Goal: Task Accomplishment & Management: Manage account settings

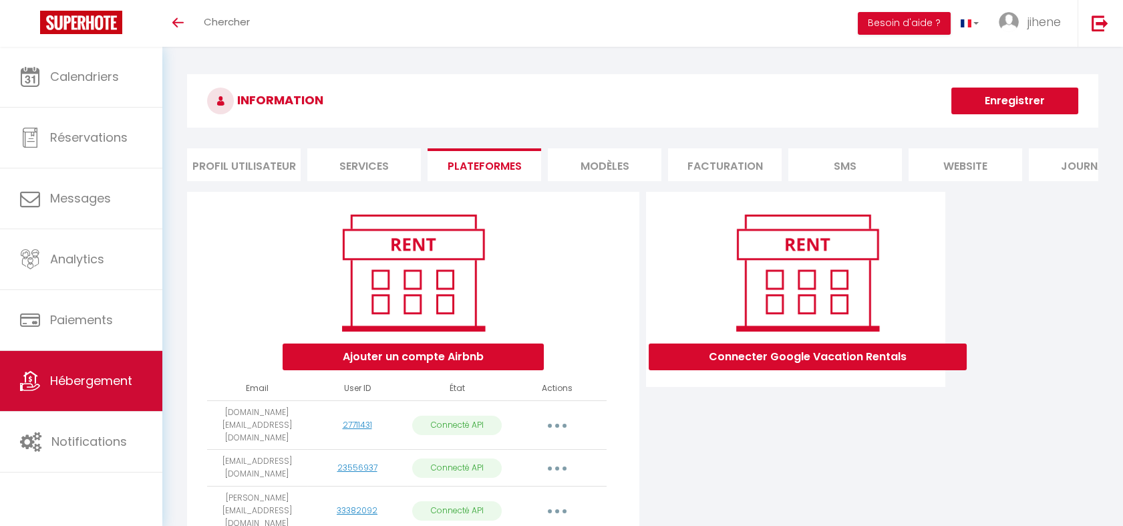
click at [94, 374] on span "Hébergement" at bounding box center [91, 380] width 82 height 17
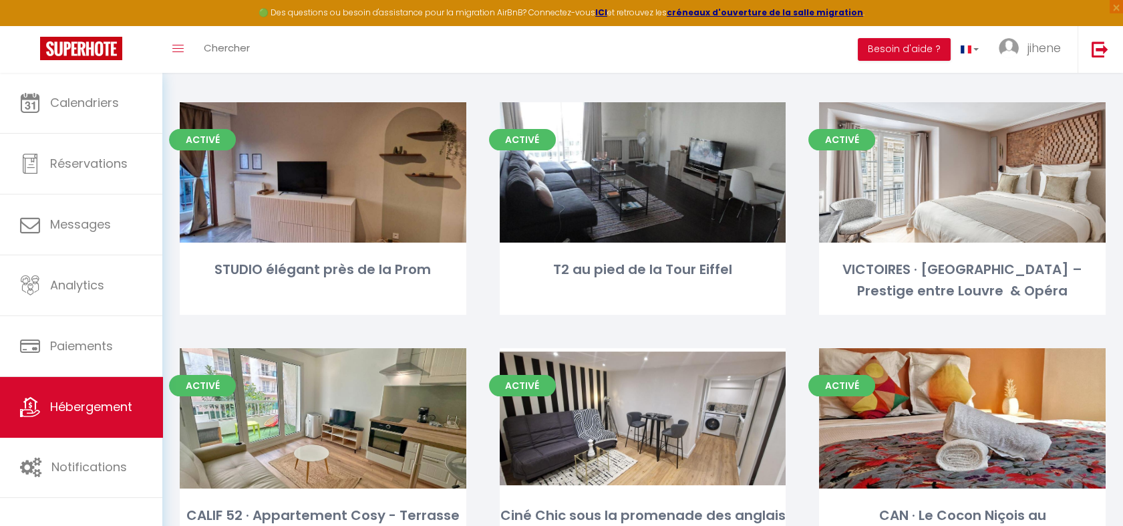
scroll to position [556, 0]
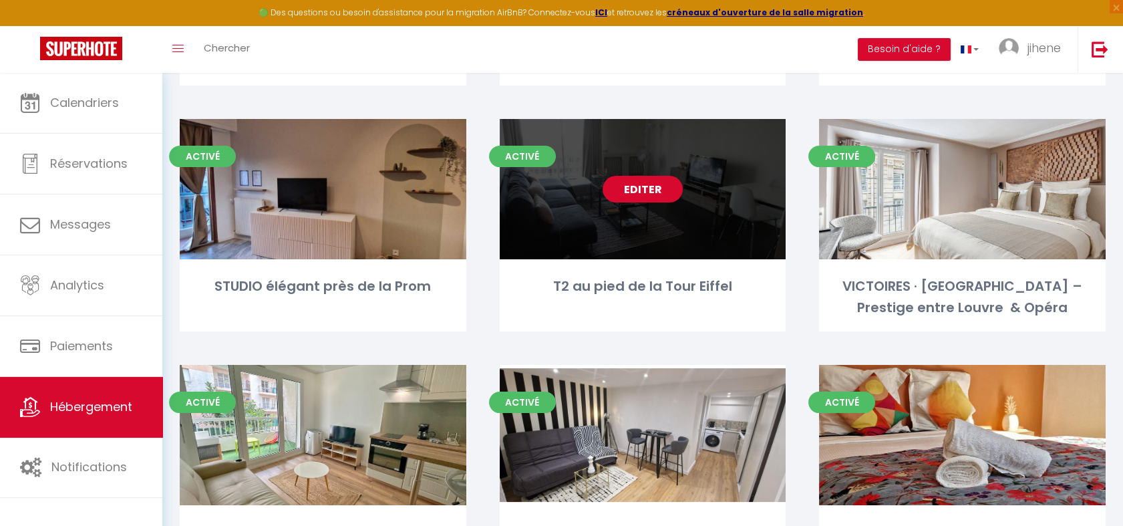
click at [632, 184] on link "Editer" at bounding box center [642, 189] width 80 height 27
select select "3"
select select "2"
select select "1"
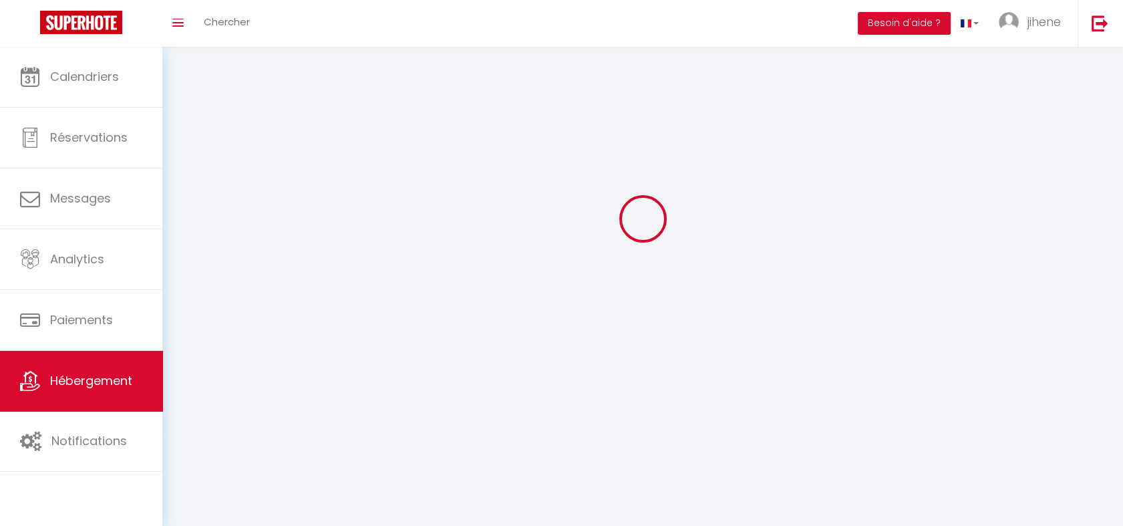
select select
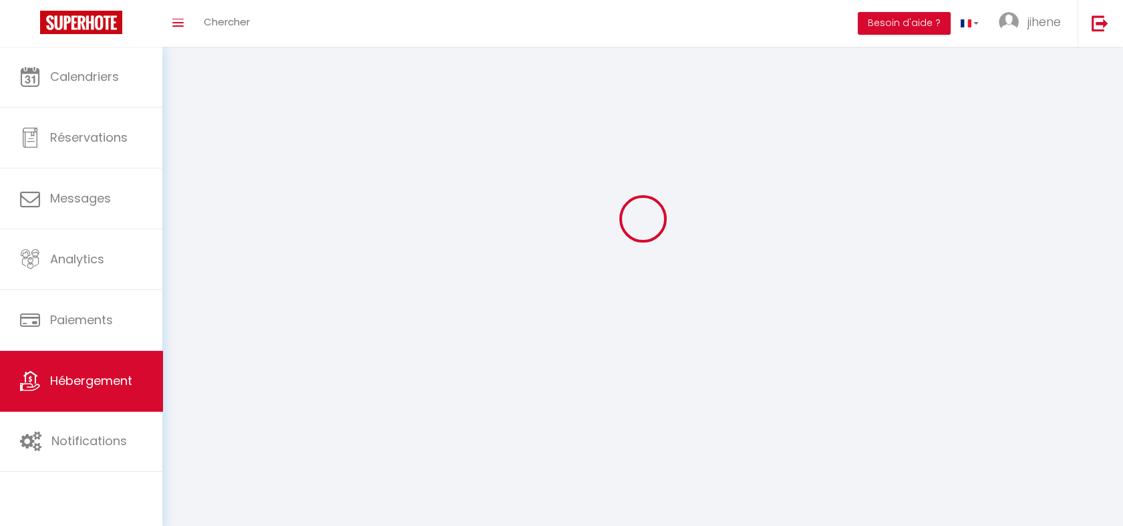
checkbox input "false"
select select
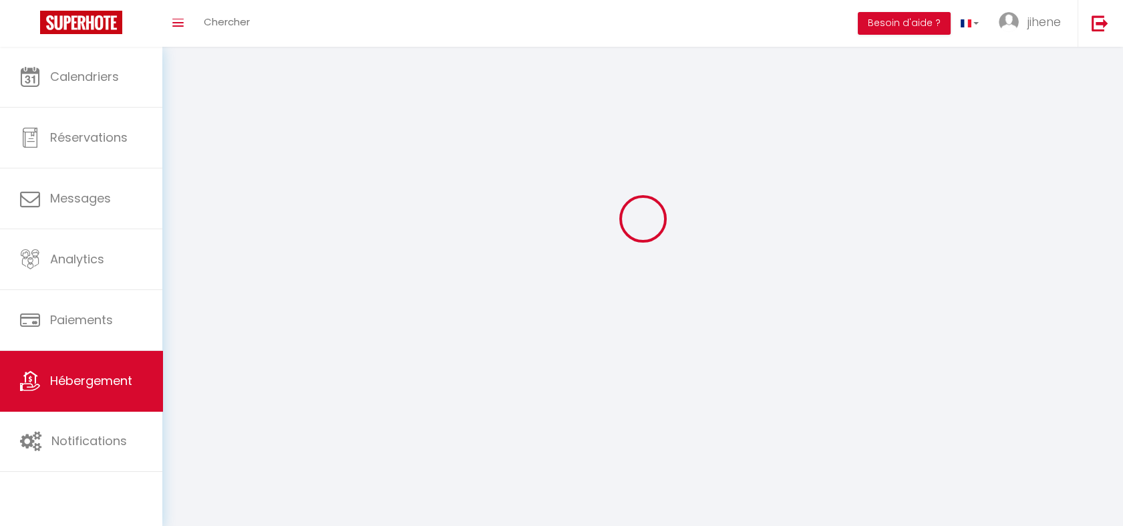
select select
select select "1"
select select
select select "28"
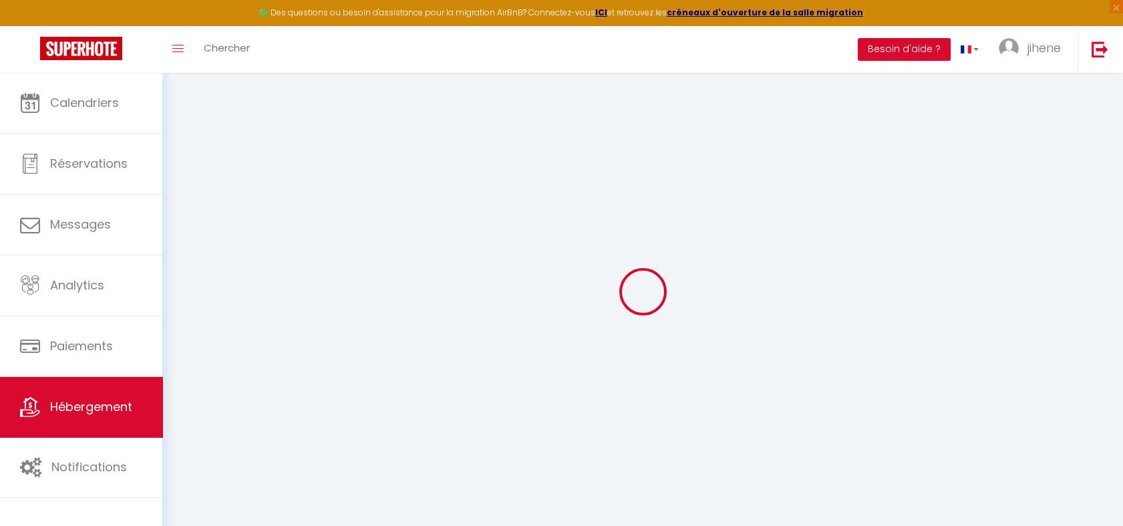
select select
checkbox input "false"
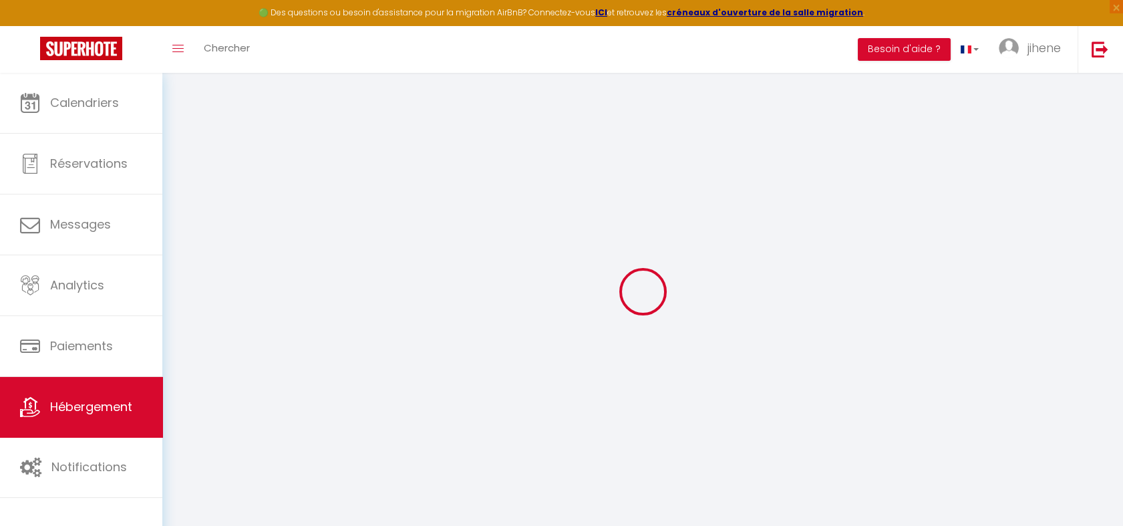
checkbox input "false"
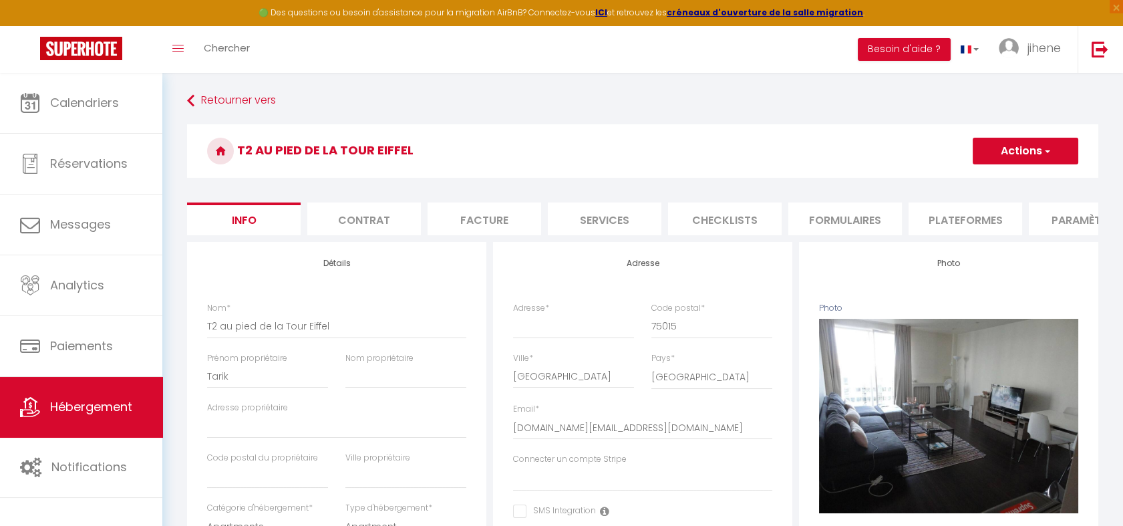
select select
checkbox input "false"
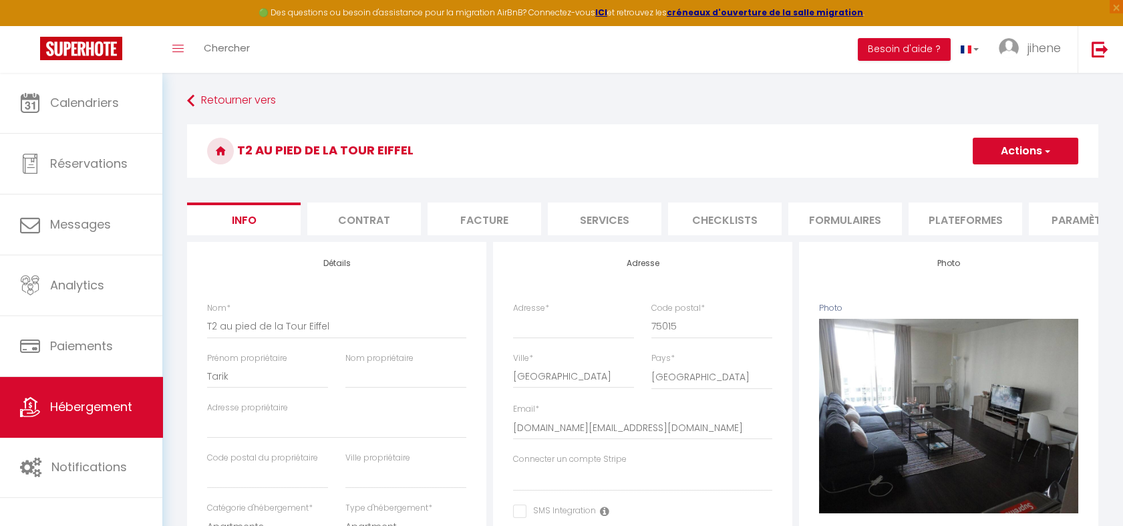
checkbox input "false"
click at [946, 221] on li "Plateformes" at bounding box center [965, 218] width 114 height 33
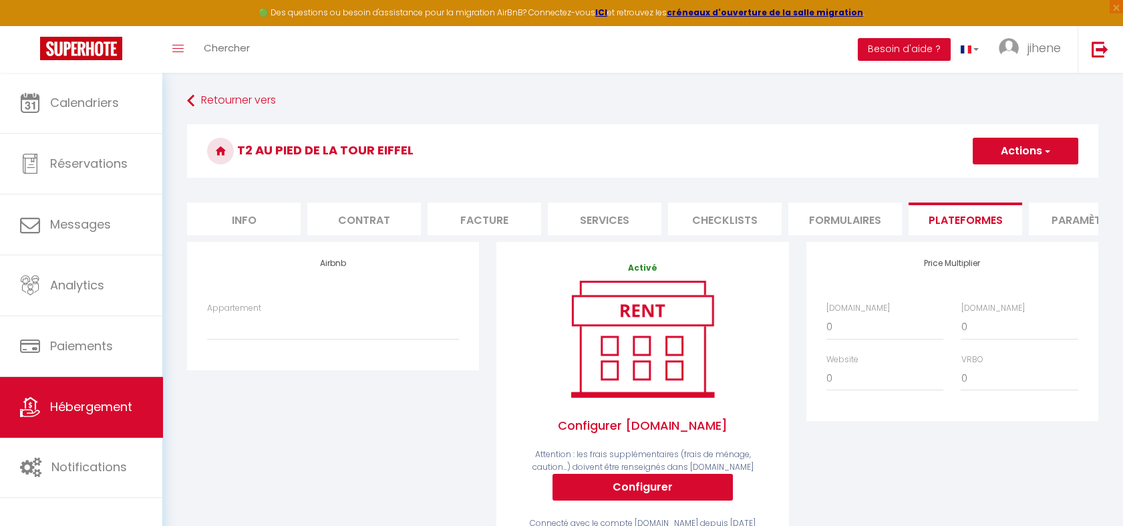
scroll to position [113, 0]
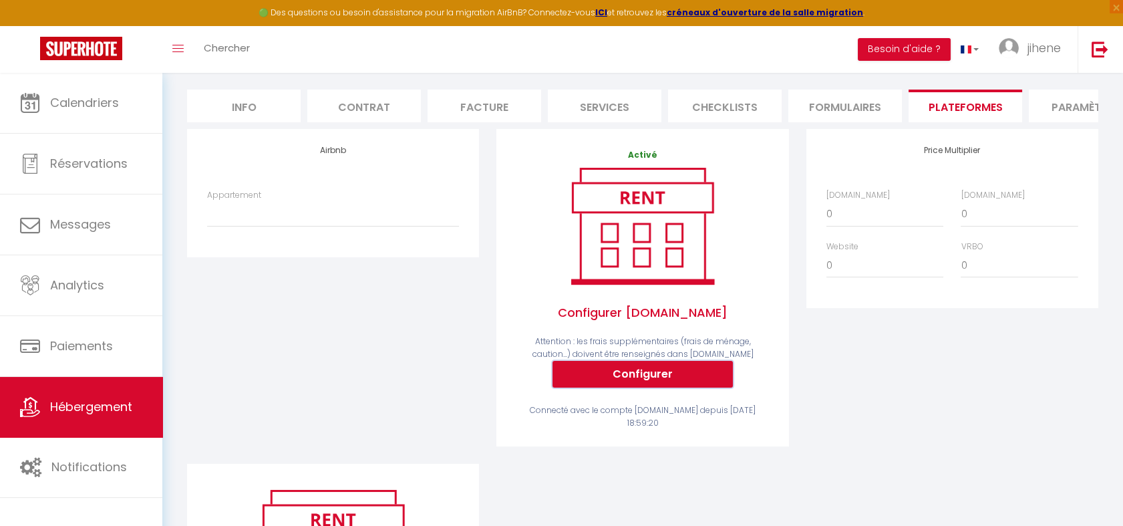
click at [658, 382] on button "Configurer" at bounding box center [642, 374] width 180 height 27
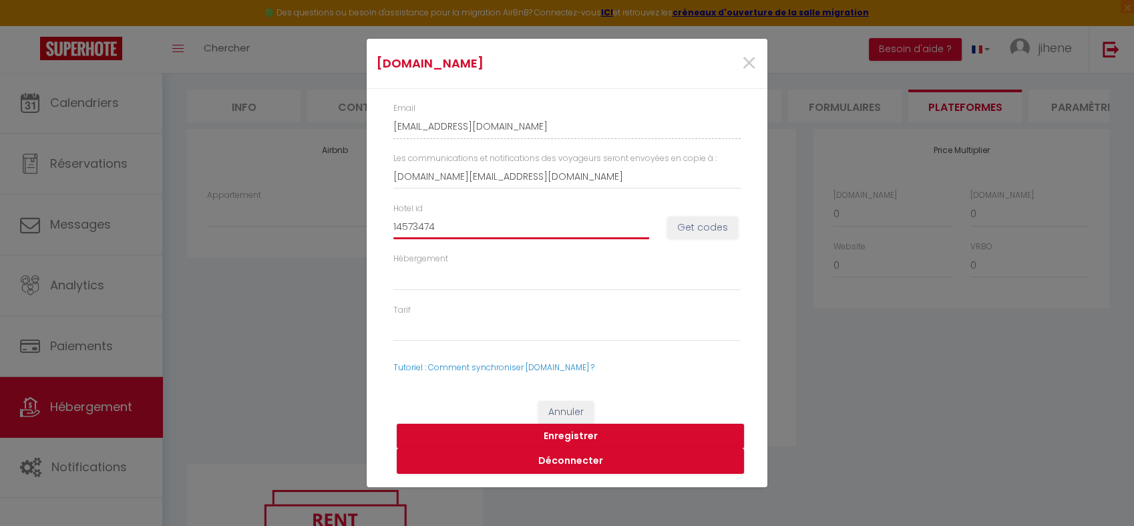
click at [465, 230] on input "14573474" at bounding box center [521, 227] width 256 height 24
click at [283, 351] on div "[DOMAIN_NAME] × Email [EMAIL_ADDRESS][DOMAIN_NAME] Les communications et notifi…" at bounding box center [567, 263] width 1134 height 526
click at [753, 66] on span "×" at bounding box center [749, 63] width 17 height 40
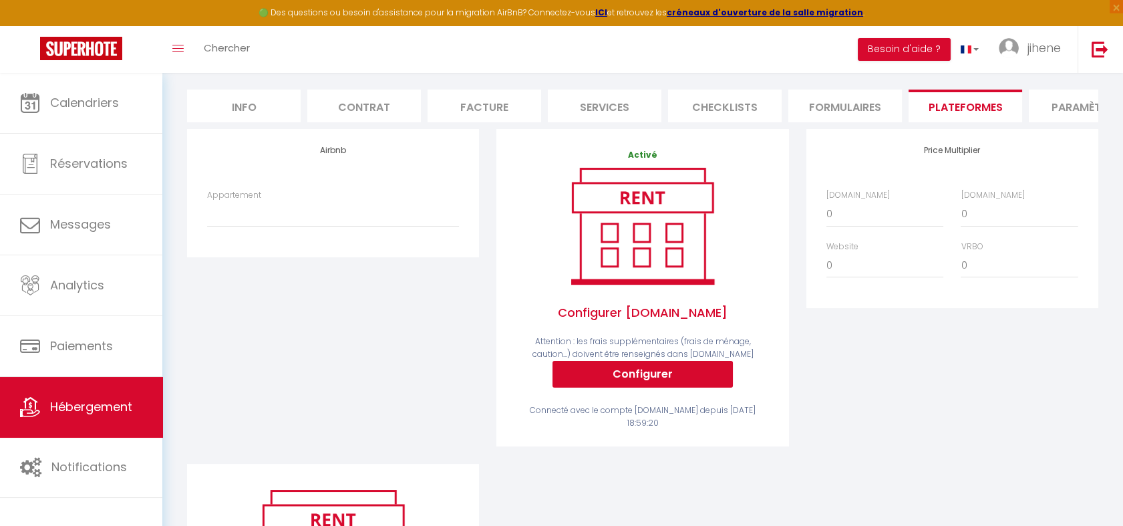
scroll to position [0, 0]
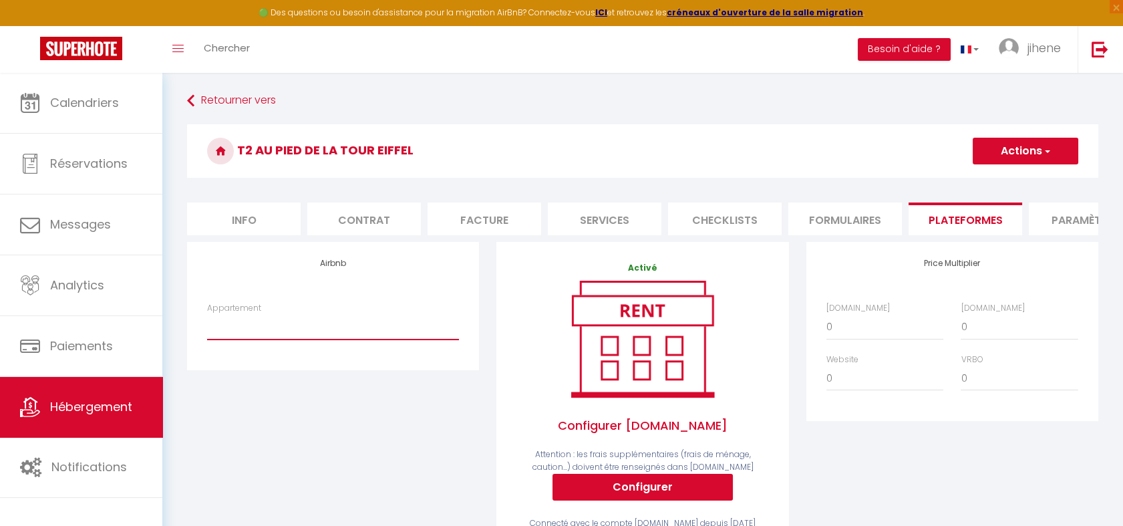
click at [342, 337] on select "BORNALA · Penthouse 360° avec [PERSON_NAME] - [DOMAIN_NAME][EMAIL_ADDRESS][DOMA…" at bounding box center [333, 326] width 252 height 25
select select "10572-1412920035284225834"
click at [207, 325] on select "BORNALA · Penthouse 360° avec [PERSON_NAME] - [DOMAIN_NAME][EMAIL_ADDRESS][DOMA…" at bounding box center [333, 326] width 252 height 25
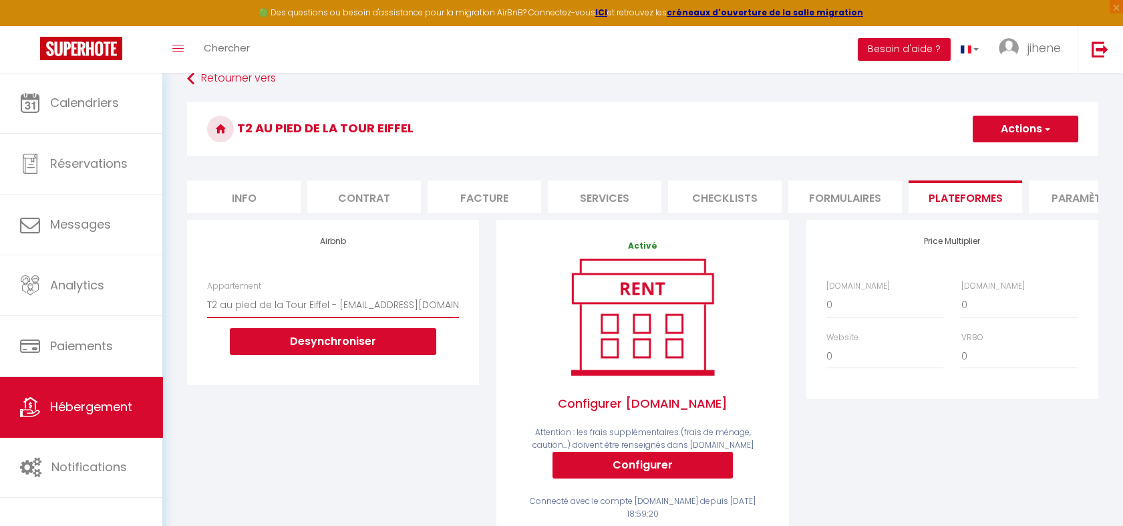
scroll to position [15, 0]
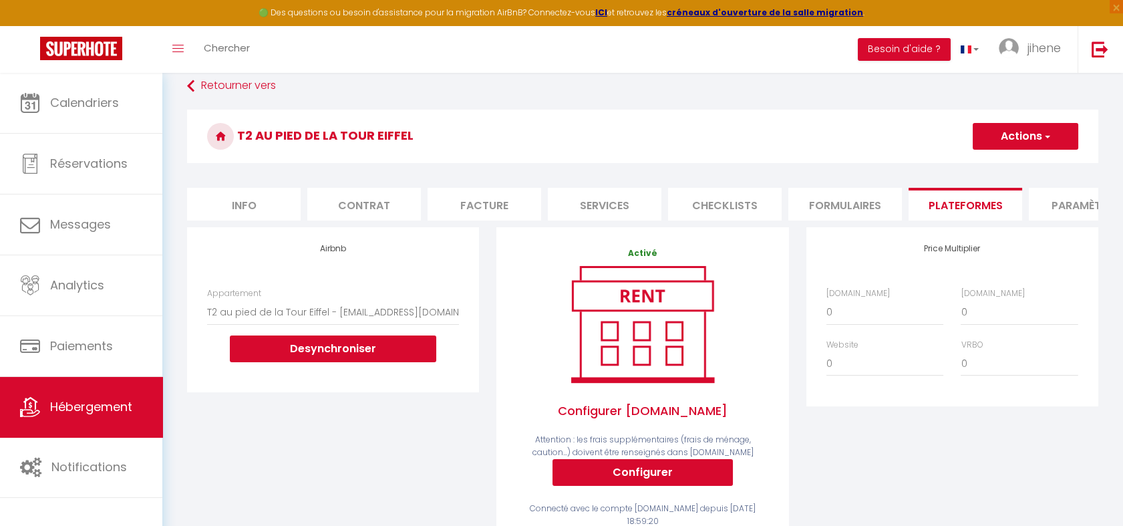
click at [1028, 139] on button "Actions" at bounding box center [1025, 136] width 106 height 27
click at [1008, 166] on link "Enregistrer" at bounding box center [1025, 165] width 106 height 17
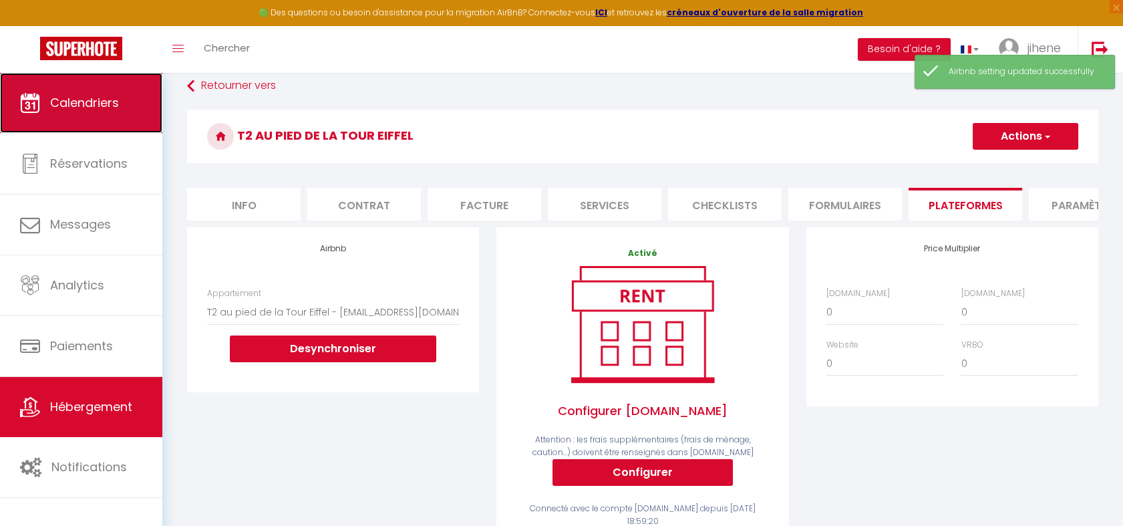
click at [93, 112] on link "Calendriers" at bounding box center [81, 103] width 162 height 60
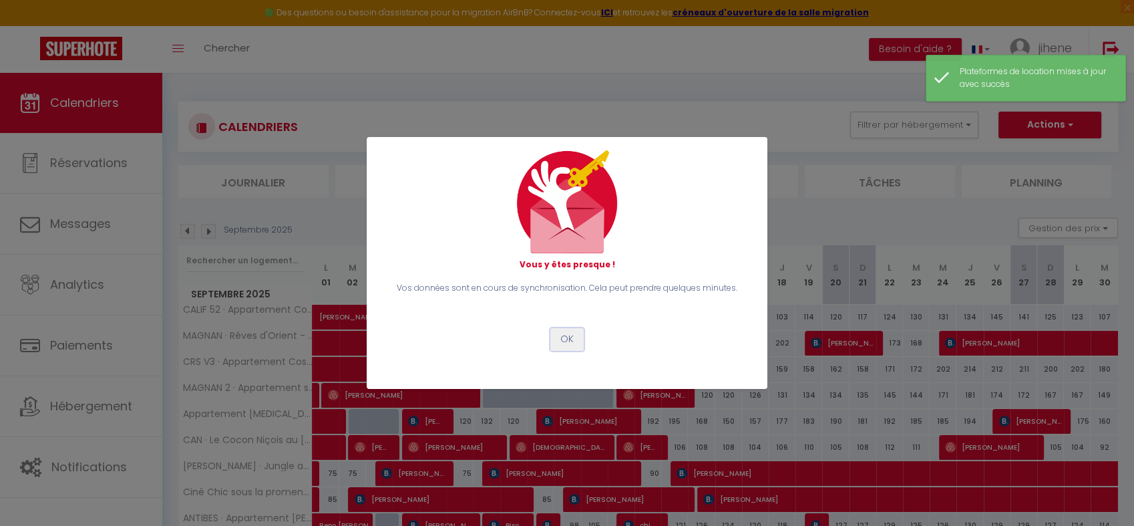
click at [568, 338] on button "OK" at bounding box center [566, 339] width 33 height 23
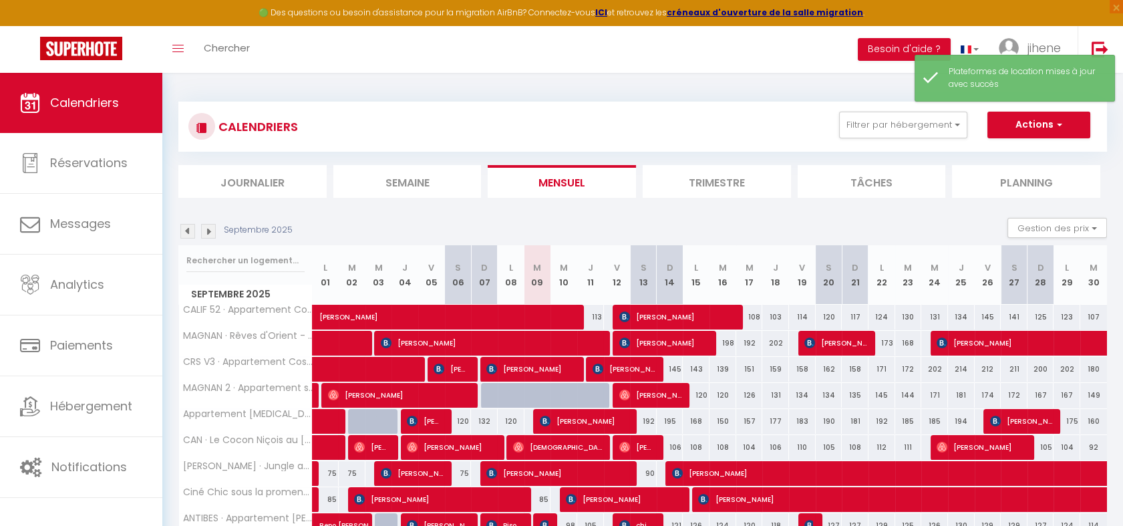
scroll to position [197, 0]
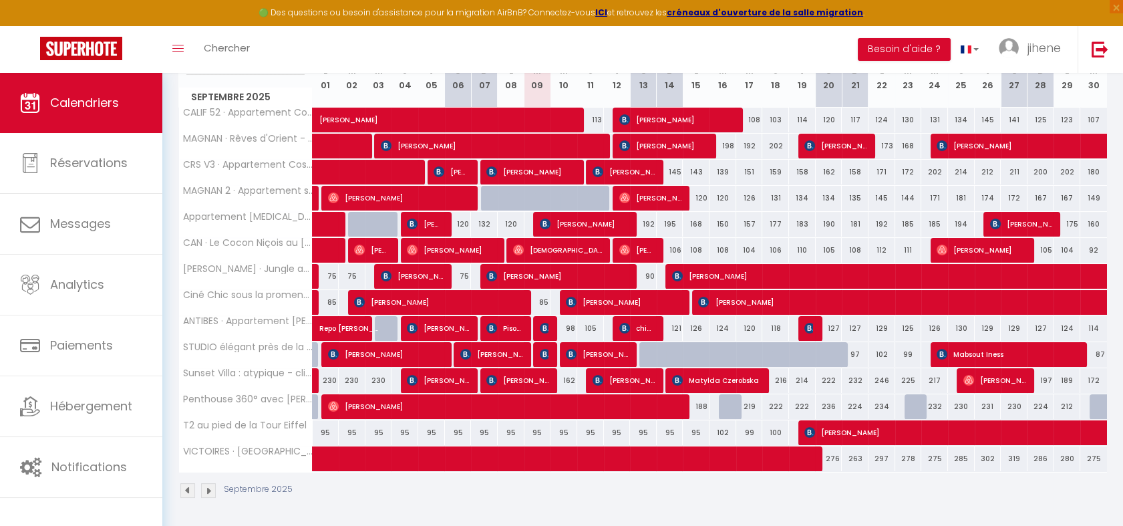
click at [210, 488] on img at bounding box center [208, 490] width 15 height 15
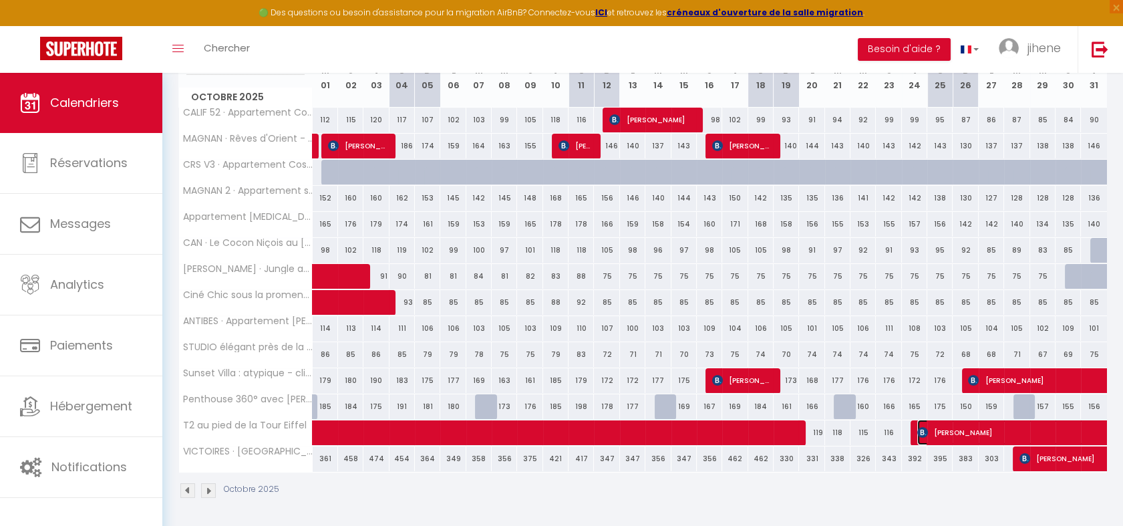
select select "OK"
select select "KO"
select select "0"
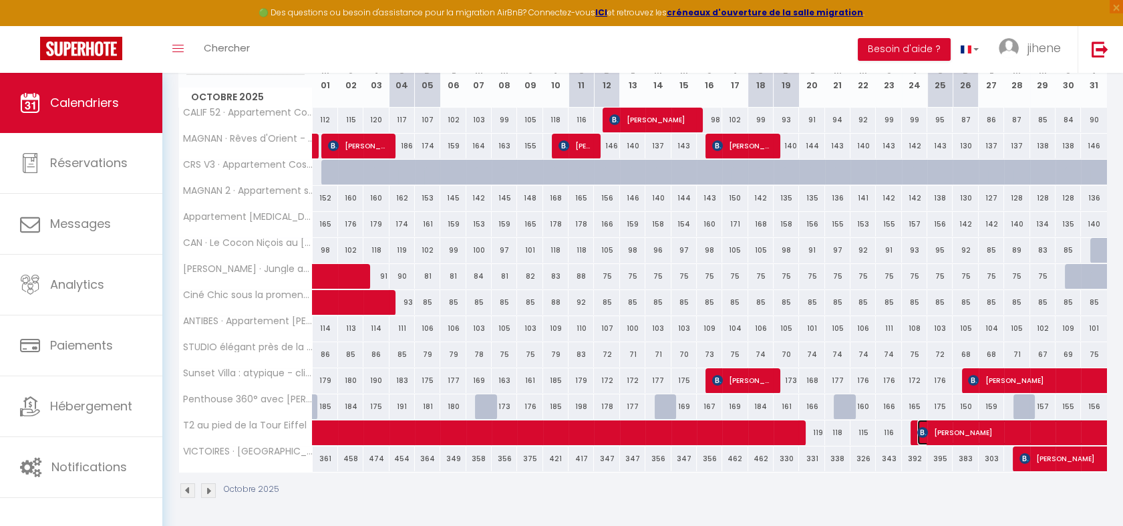
select select "1"
select select
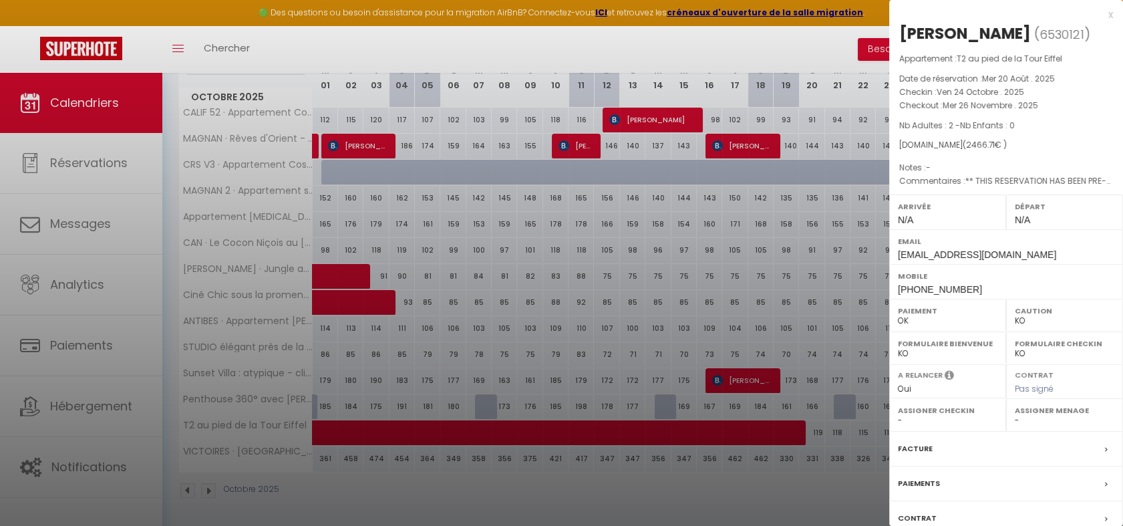
click at [816, 486] on div at bounding box center [561, 263] width 1123 height 526
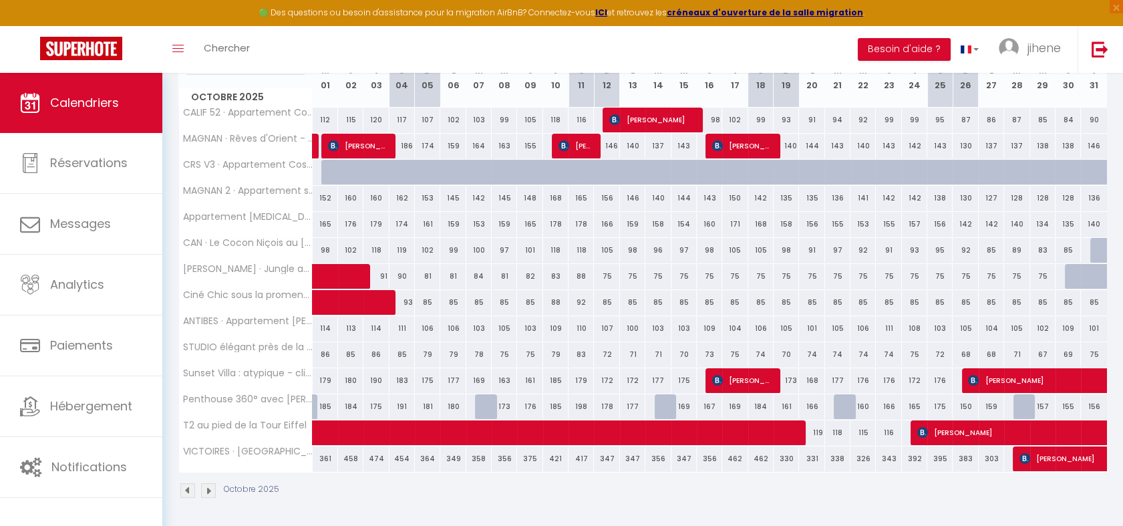
click at [208, 489] on img at bounding box center [208, 490] width 15 height 15
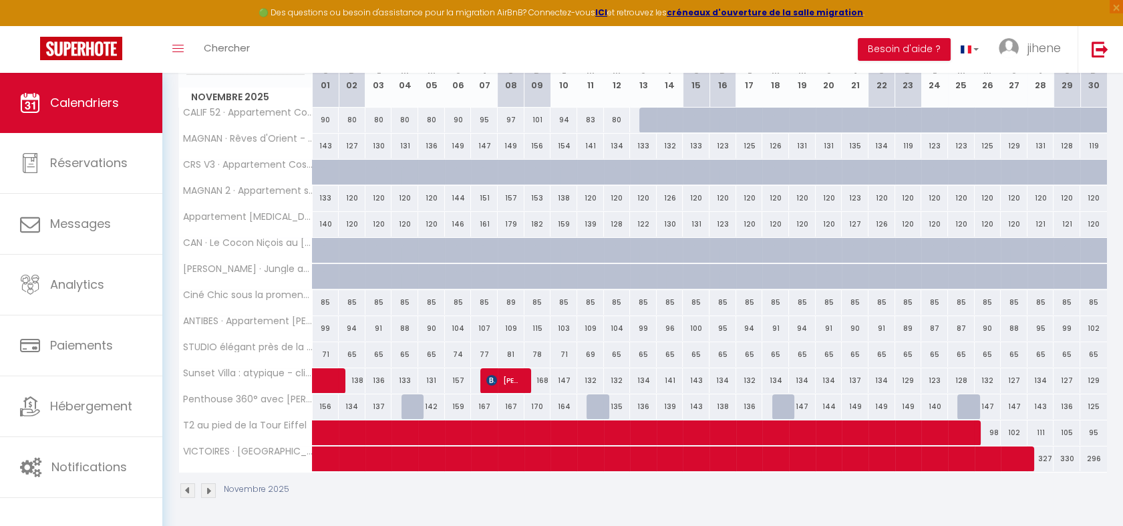
click at [208, 489] on img at bounding box center [208, 490] width 15 height 15
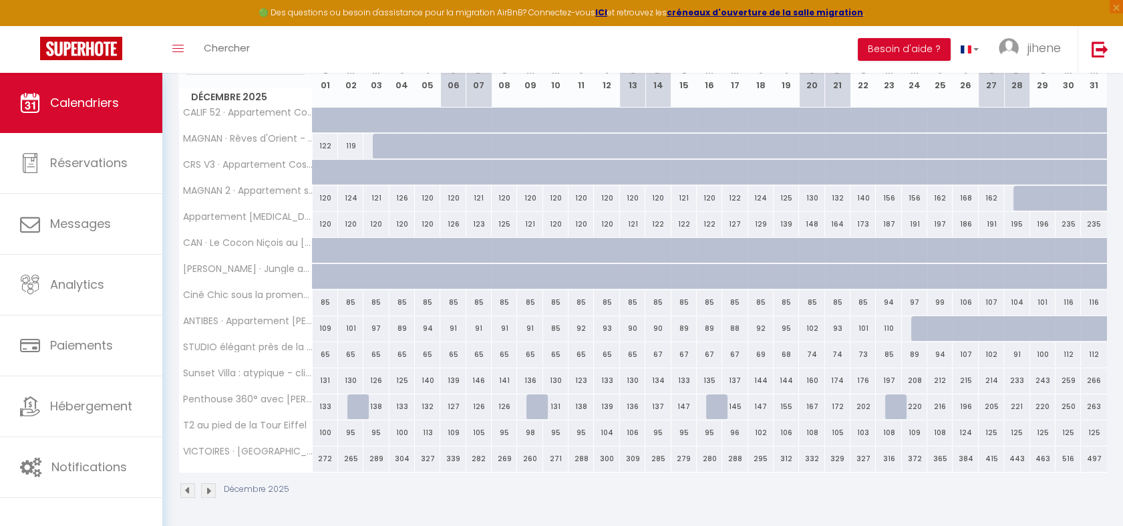
click at [208, 489] on img at bounding box center [208, 490] width 15 height 15
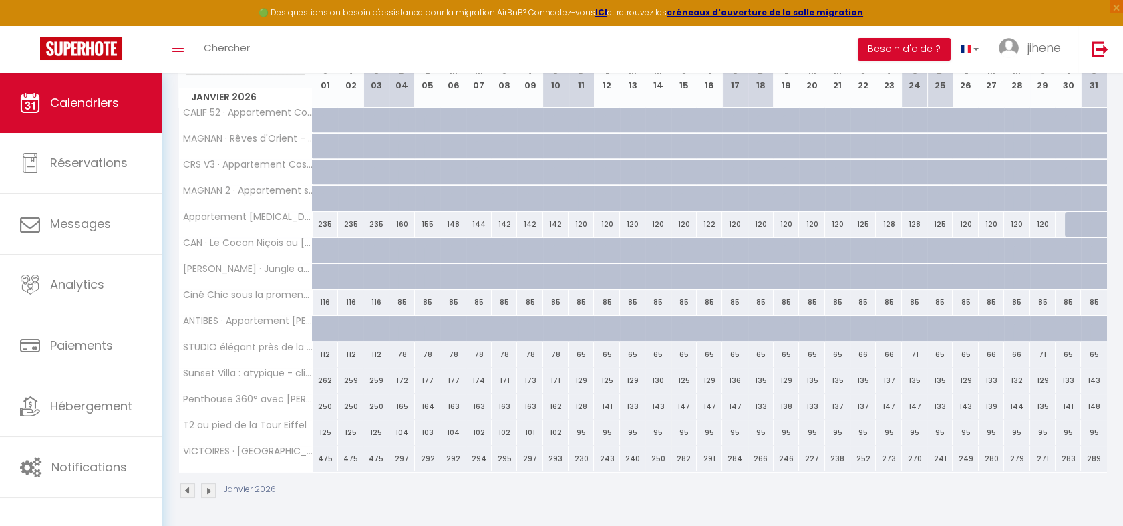
click at [208, 489] on img at bounding box center [208, 490] width 15 height 15
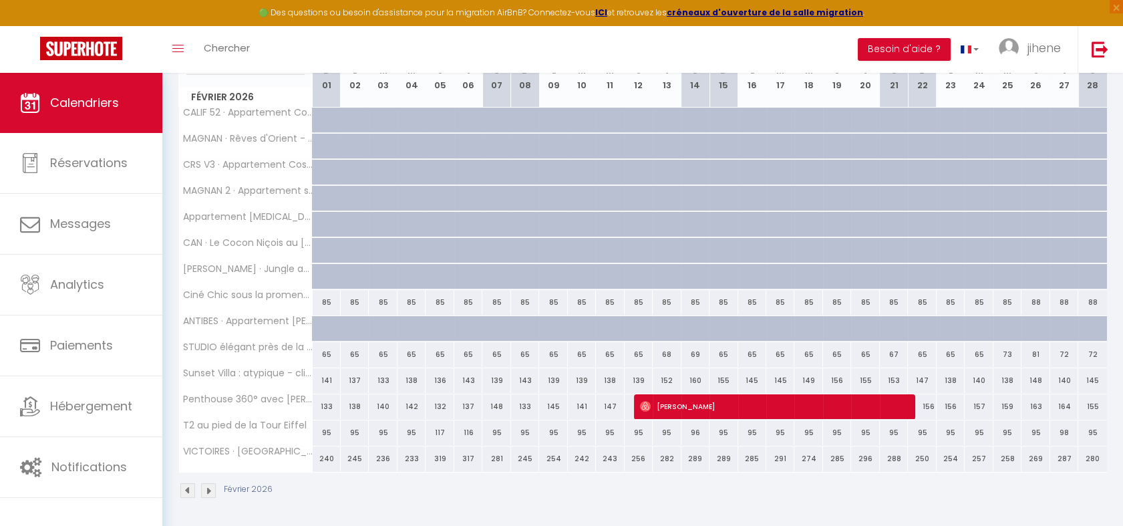
click at [214, 488] on img at bounding box center [208, 490] width 15 height 15
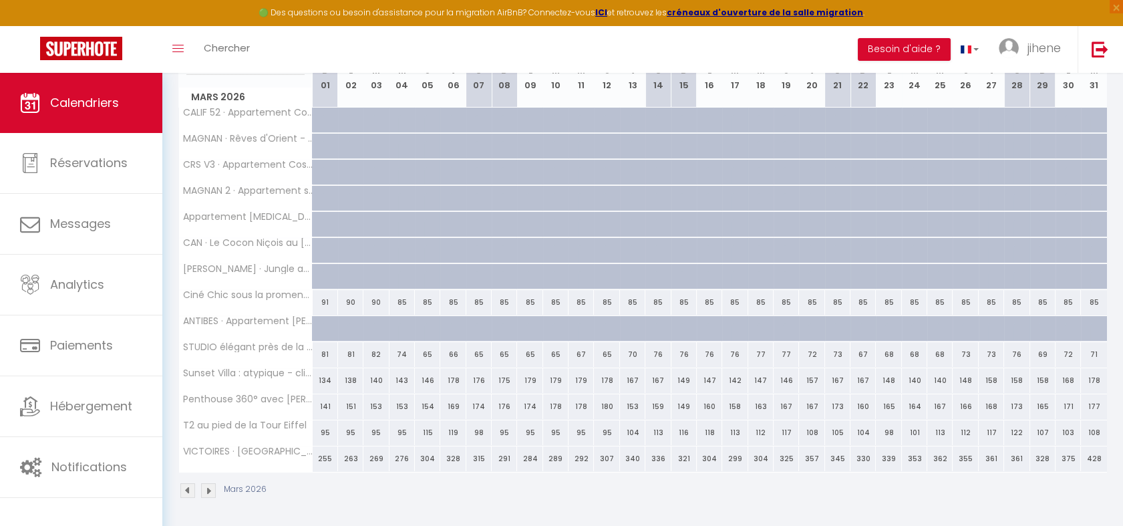
click at [214, 488] on img at bounding box center [208, 490] width 15 height 15
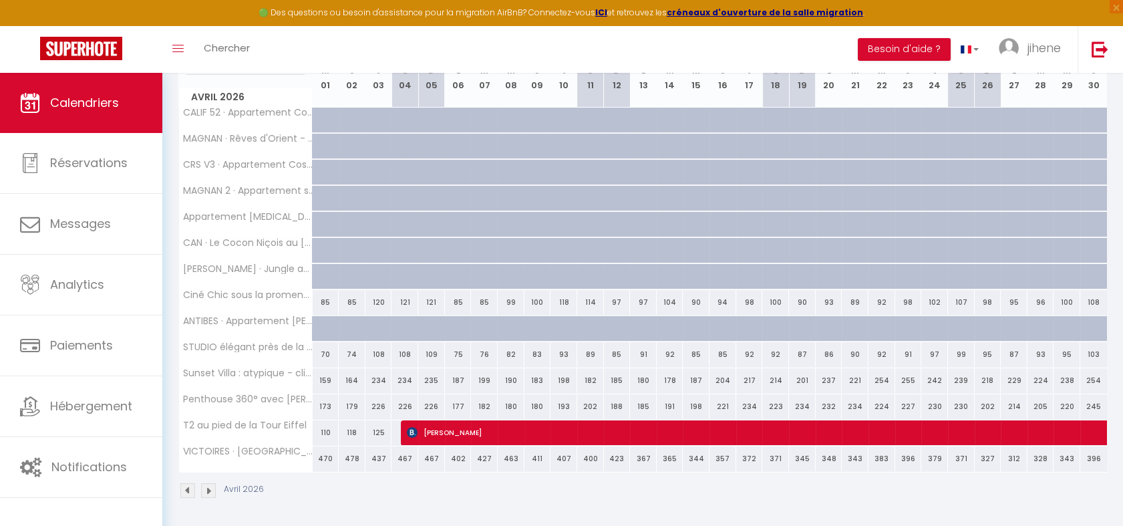
click at [186, 489] on img at bounding box center [187, 490] width 15 height 15
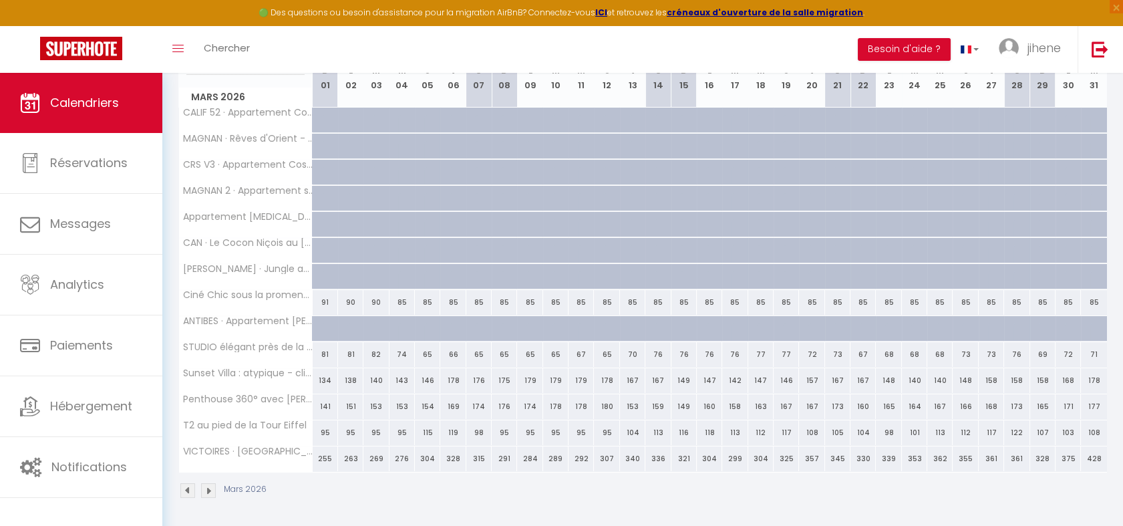
click at [186, 489] on img at bounding box center [187, 490] width 15 height 15
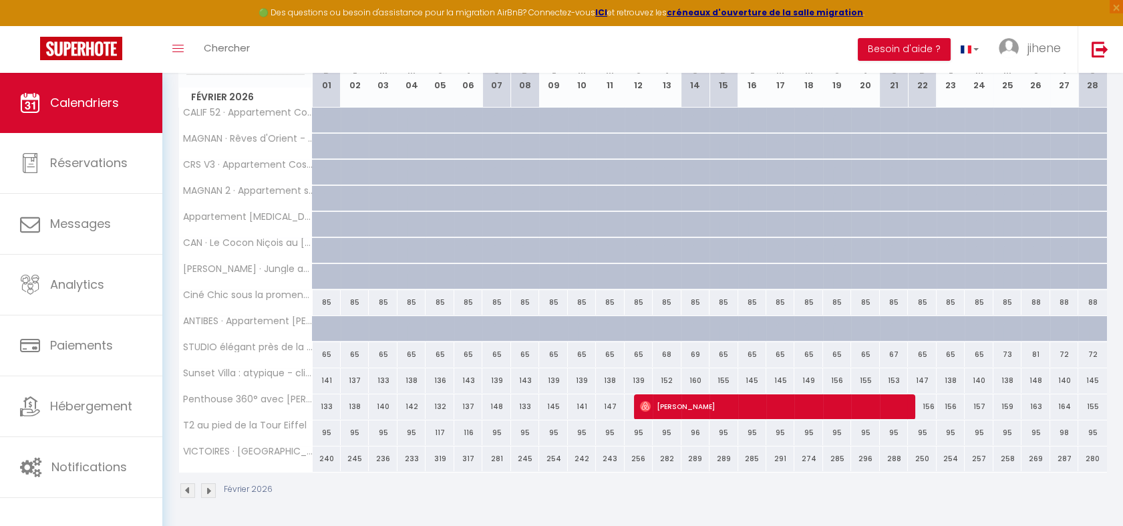
click at [186, 489] on img at bounding box center [187, 490] width 15 height 15
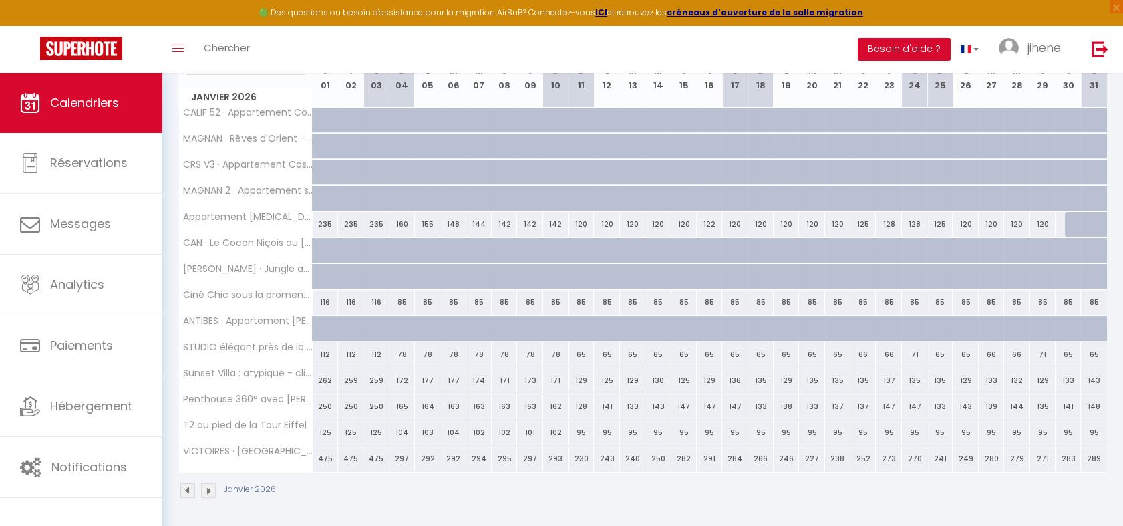
click at [186, 489] on img at bounding box center [187, 490] width 15 height 15
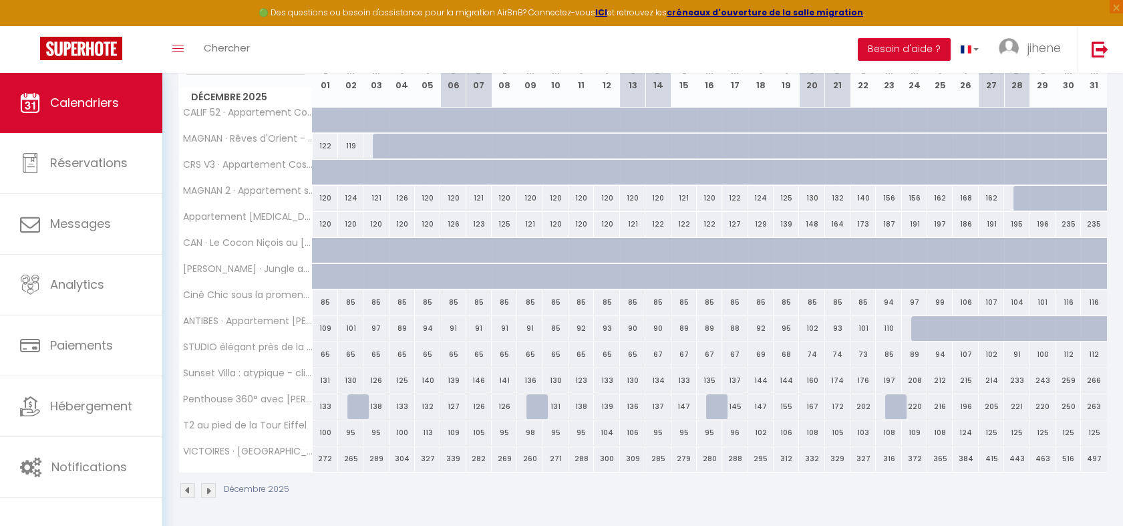
click at [186, 489] on img at bounding box center [187, 490] width 15 height 15
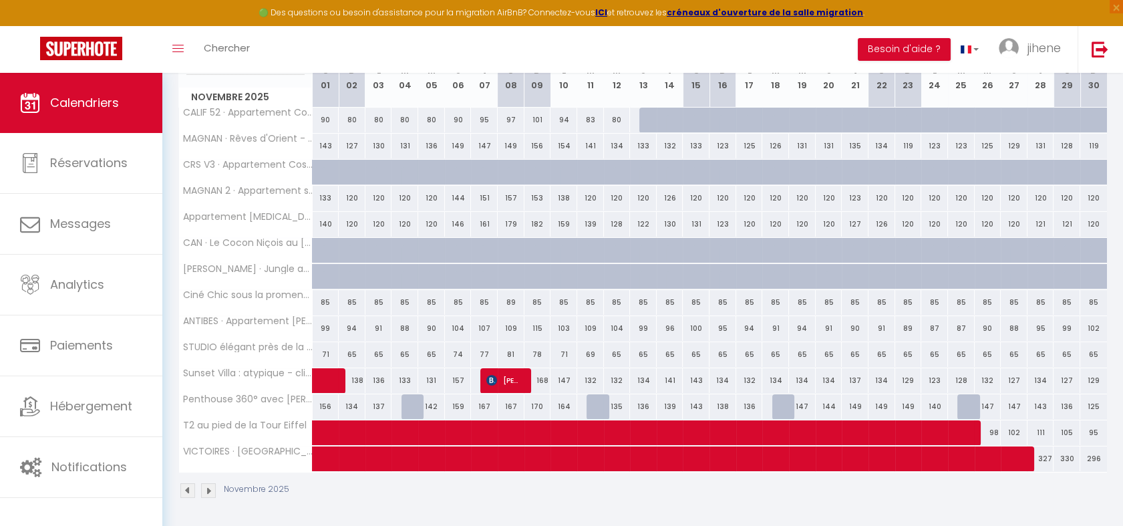
click at [186, 489] on img at bounding box center [187, 490] width 15 height 15
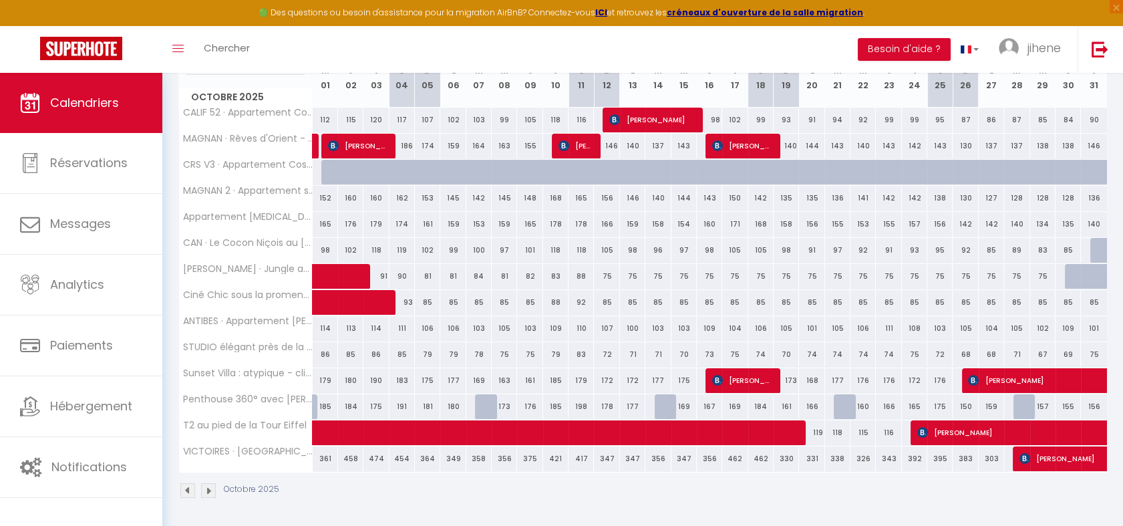
click at [186, 489] on img at bounding box center [187, 490] width 15 height 15
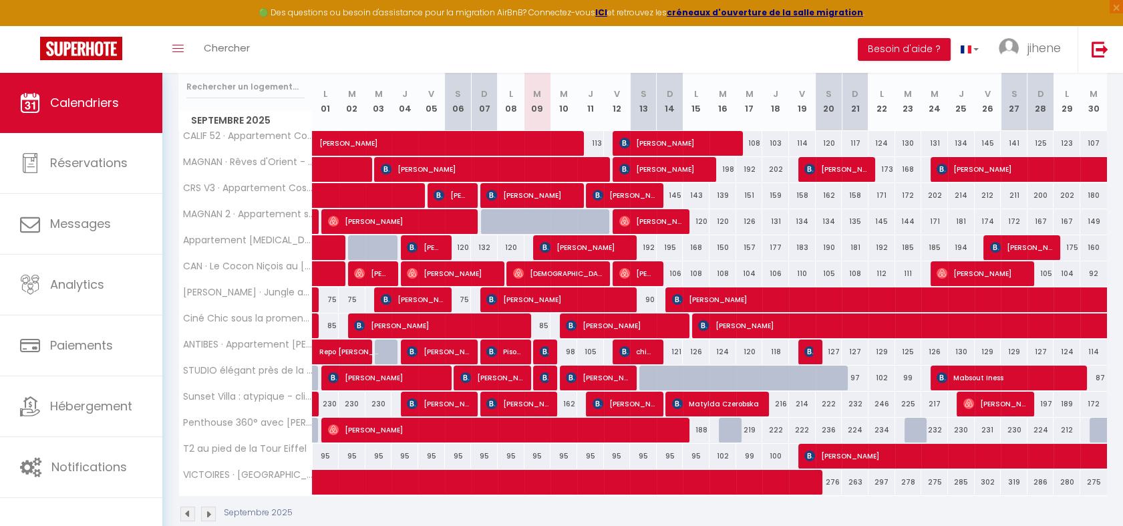
scroll to position [173, 0]
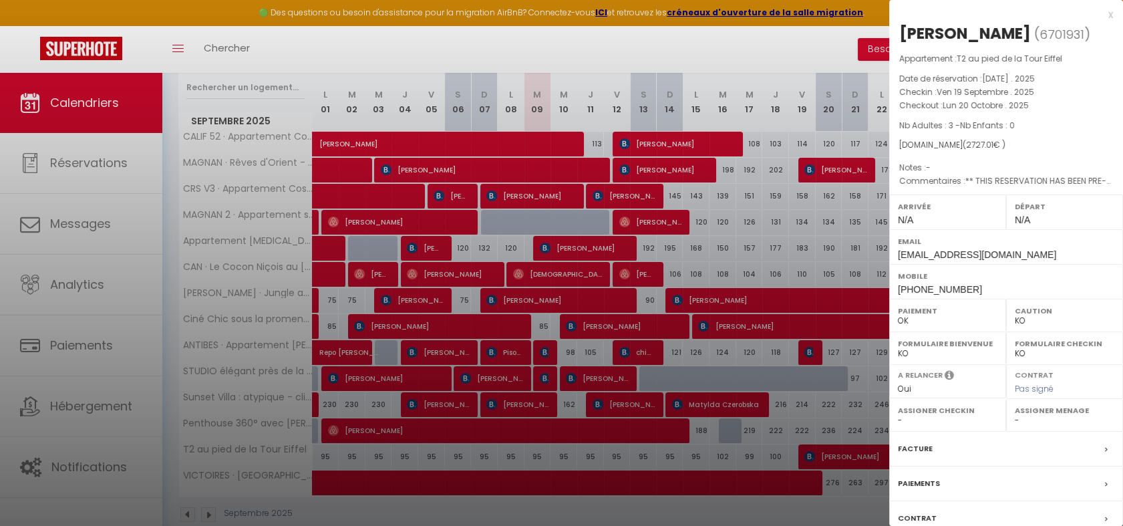
click at [844, 448] on div at bounding box center [561, 263] width 1123 height 526
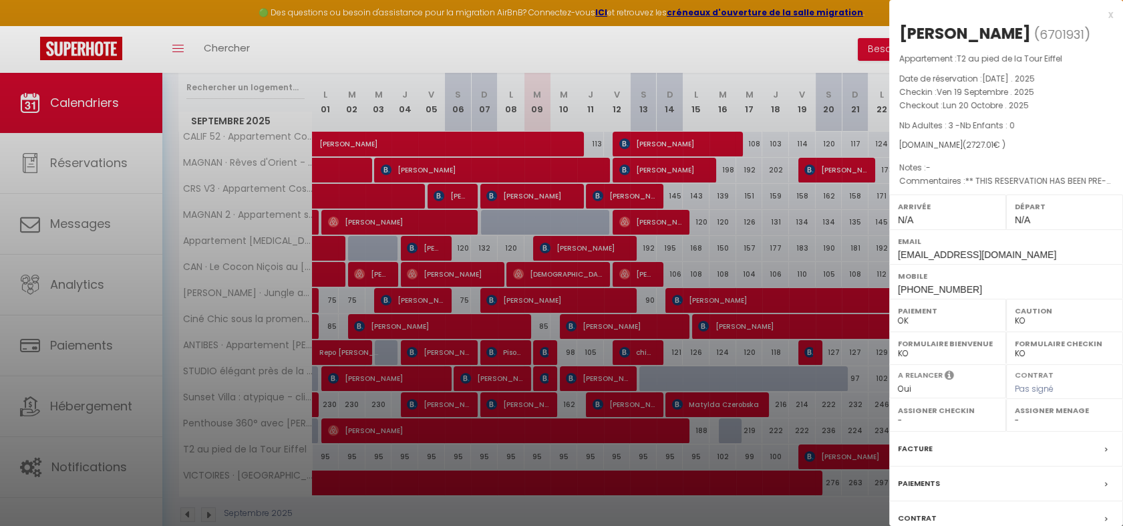
click at [393, 513] on div at bounding box center [561, 263] width 1123 height 526
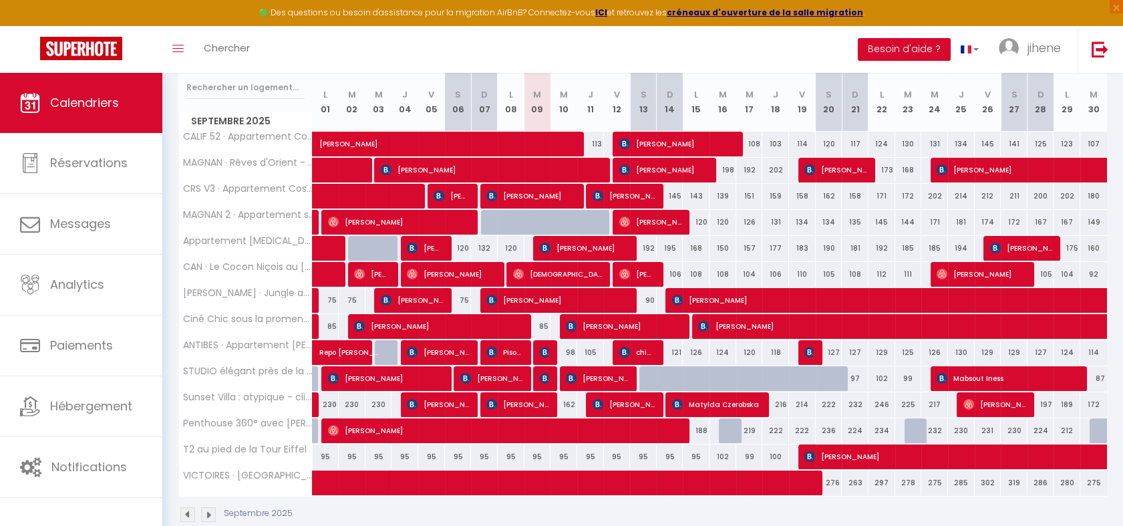
click at [206, 508] on img at bounding box center [208, 514] width 15 height 15
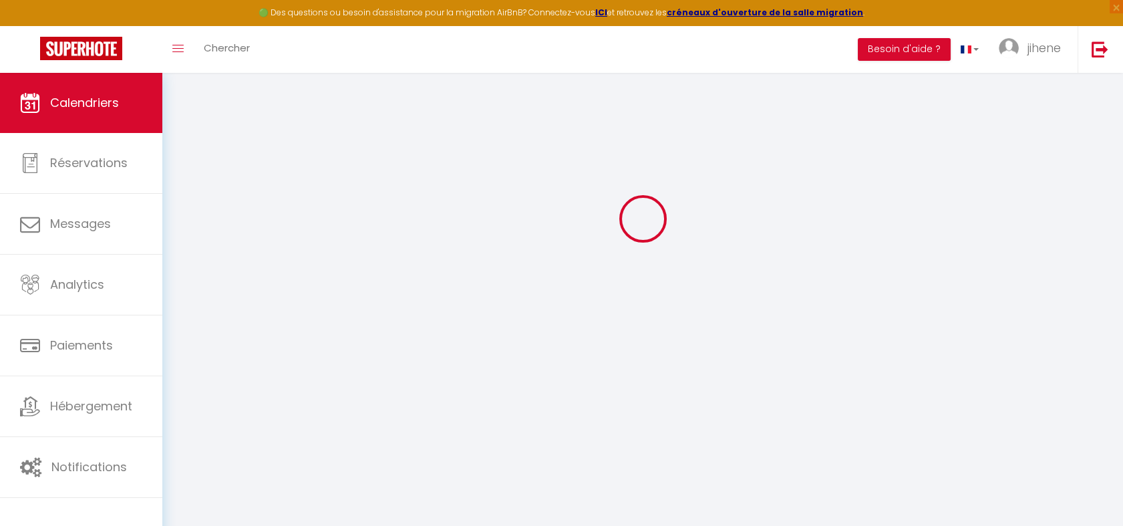
select select "KO"
select select "0"
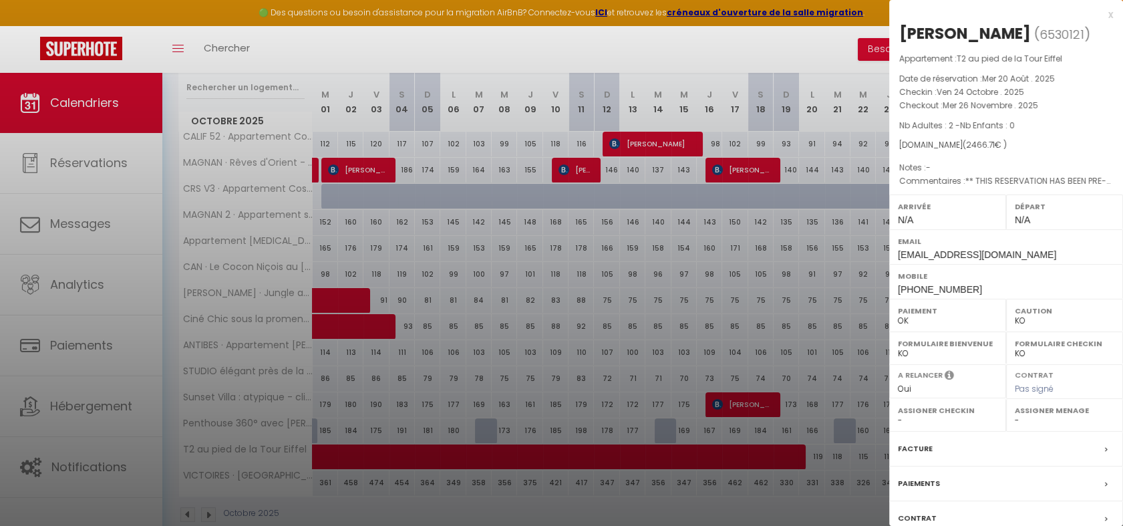
click at [209, 510] on div at bounding box center [561, 263] width 1123 height 526
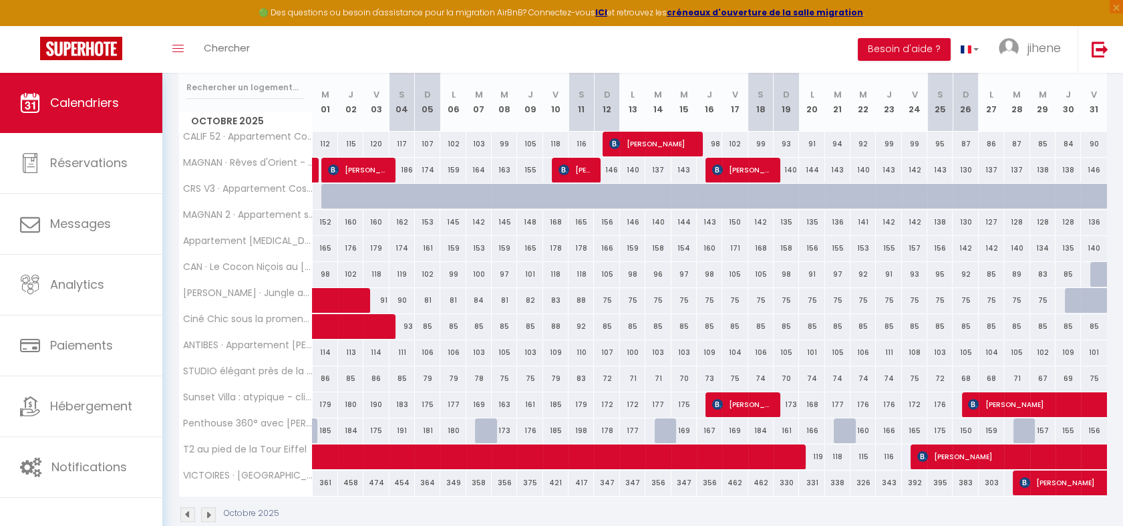
click at [209, 510] on img at bounding box center [208, 514] width 15 height 15
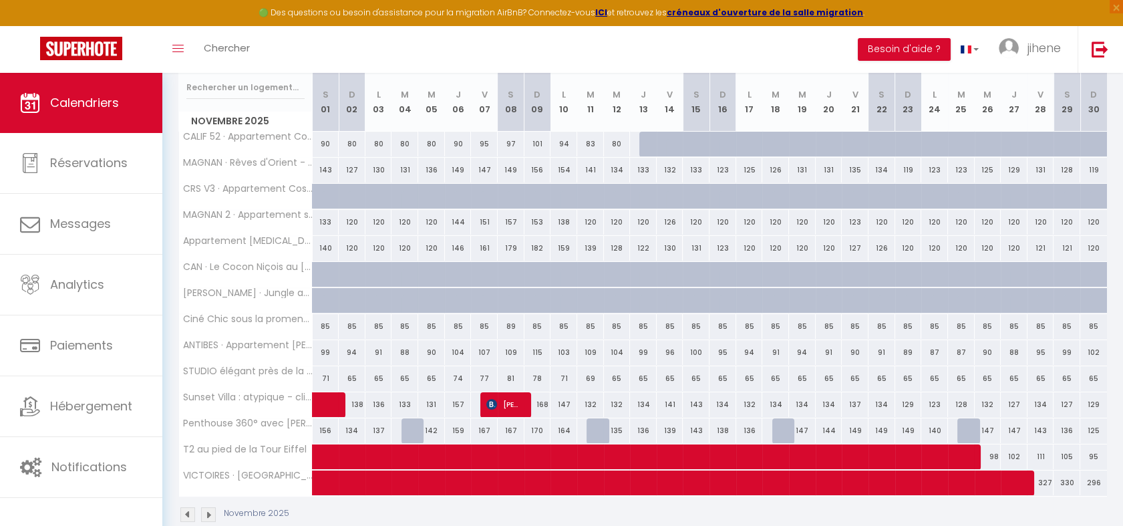
click at [209, 510] on img at bounding box center [208, 514] width 15 height 15
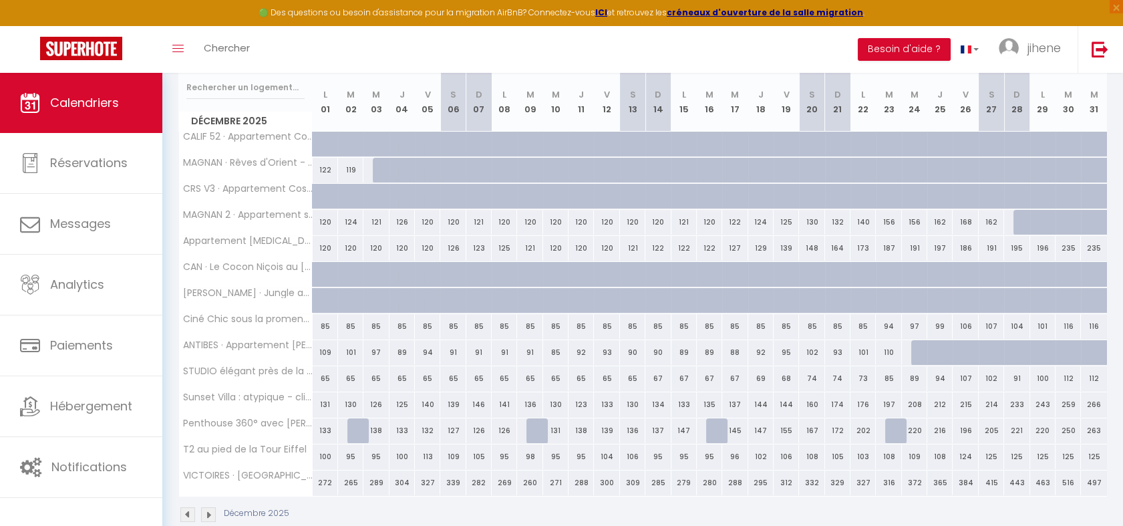
click at [212, 512] on img at bounding box center [208, 514] width 15 height 15
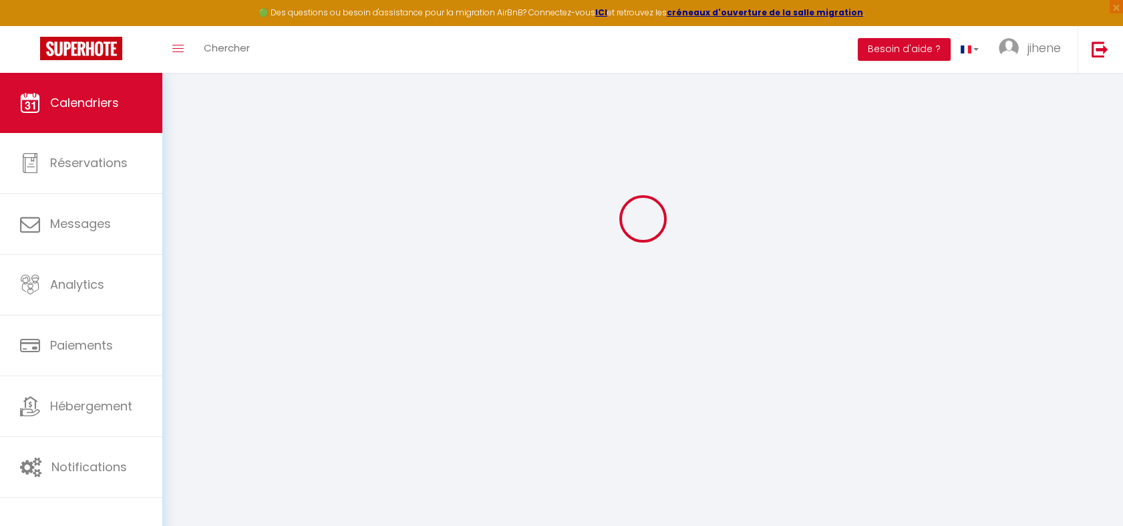
click at [212, 512] on body "🟢 Des questions ou besoin d'assistance pour la migration AirBnB? Connectez-vous…" at bounding box center [561, 263] width 1123 height 526
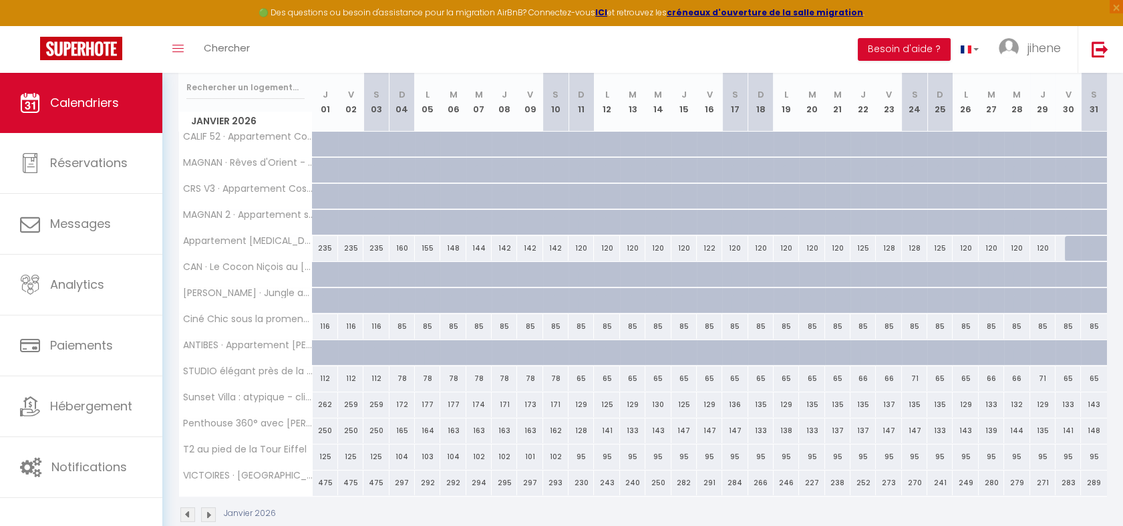
click at [216, 513] on div "Janvier 2026" at bounding box center [229, 514] width 102 height 15
click at [207, 512] on img at bounding box center [208, 514] width 15 height 15
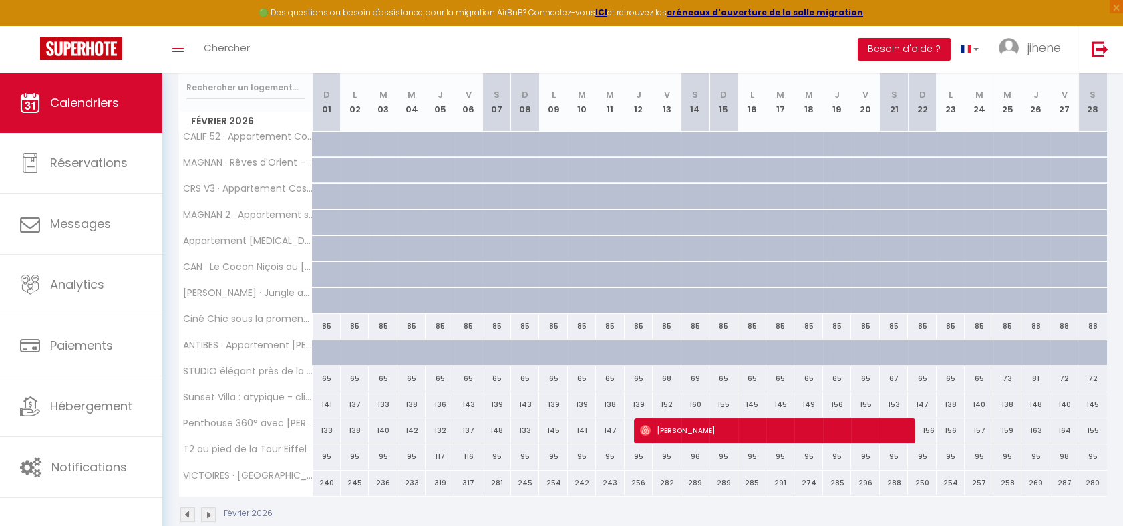
click at [207, 512] on img at bounding box center [208, 514] width 15 height 15
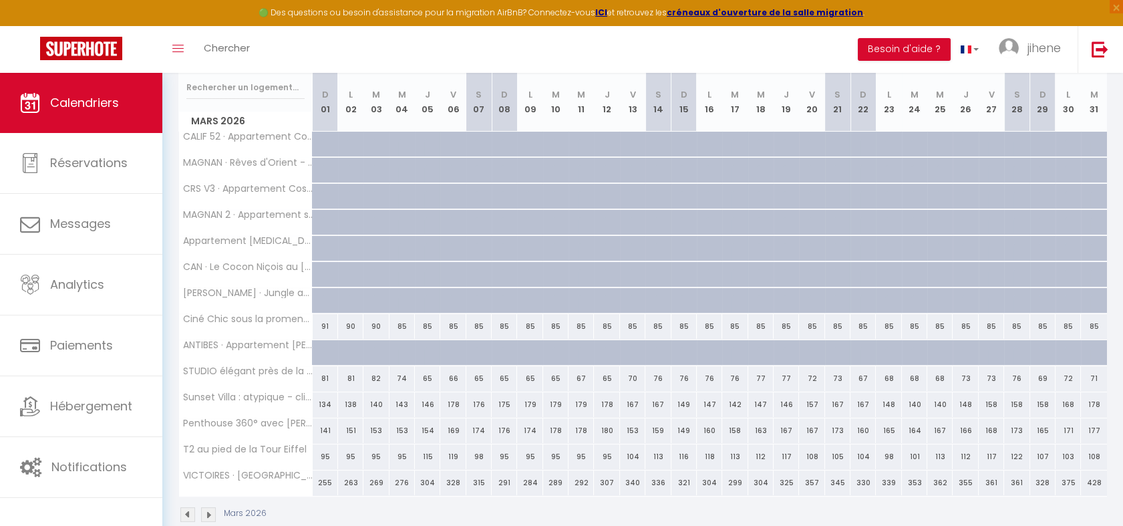
click at [207, 512] on img at bounding box center [208, 514] width 15 height 15
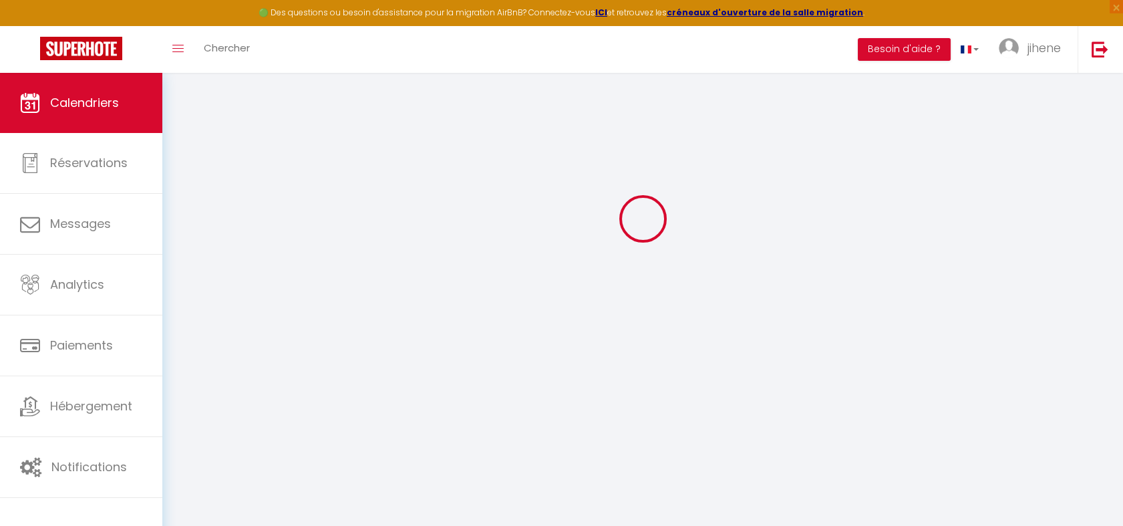
select select "KO"
select select "0"
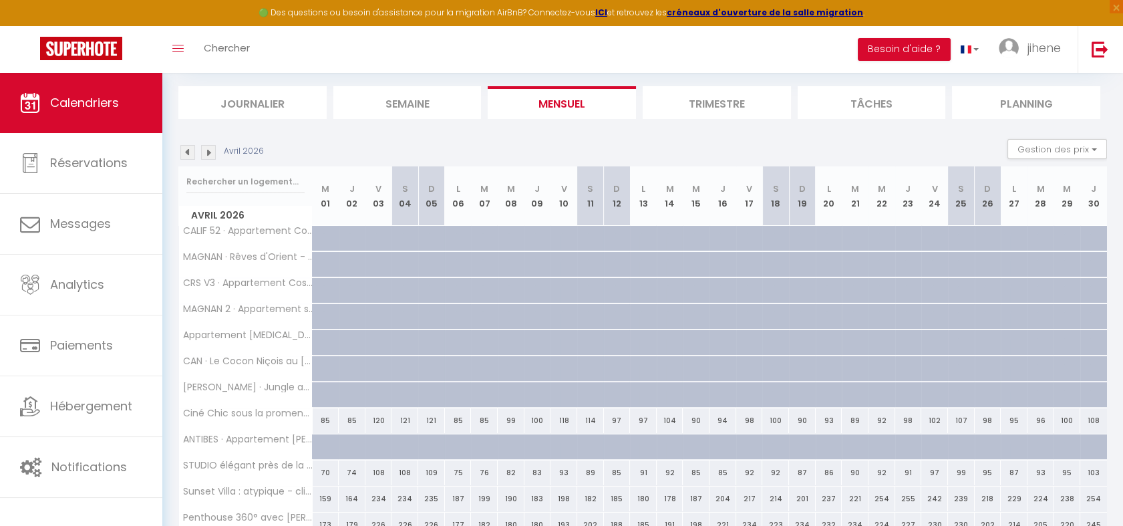
scroll to position [150, 0]
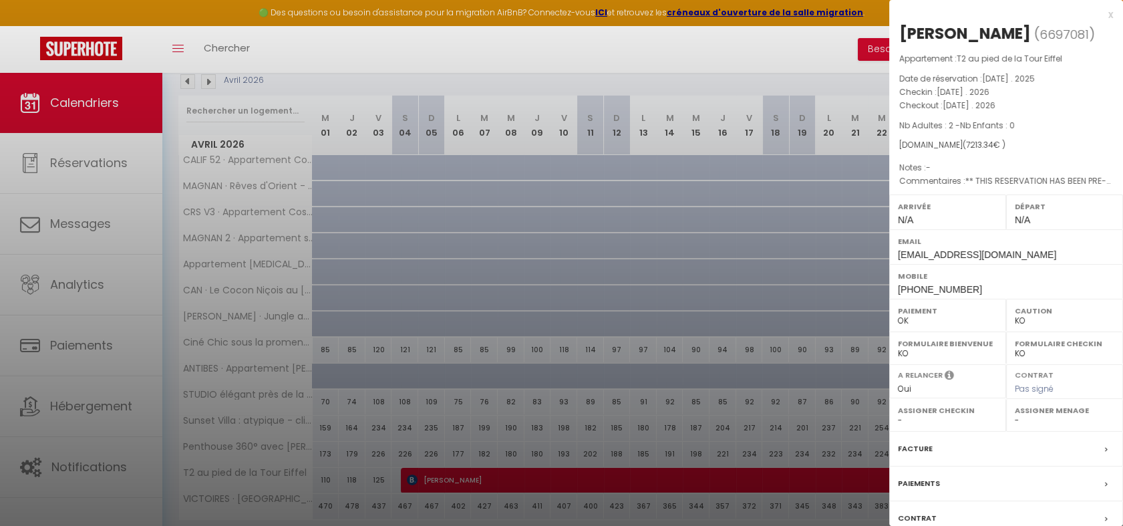
click at [497, 423] on div at bounding box center [561, 263] width 1123 height 526
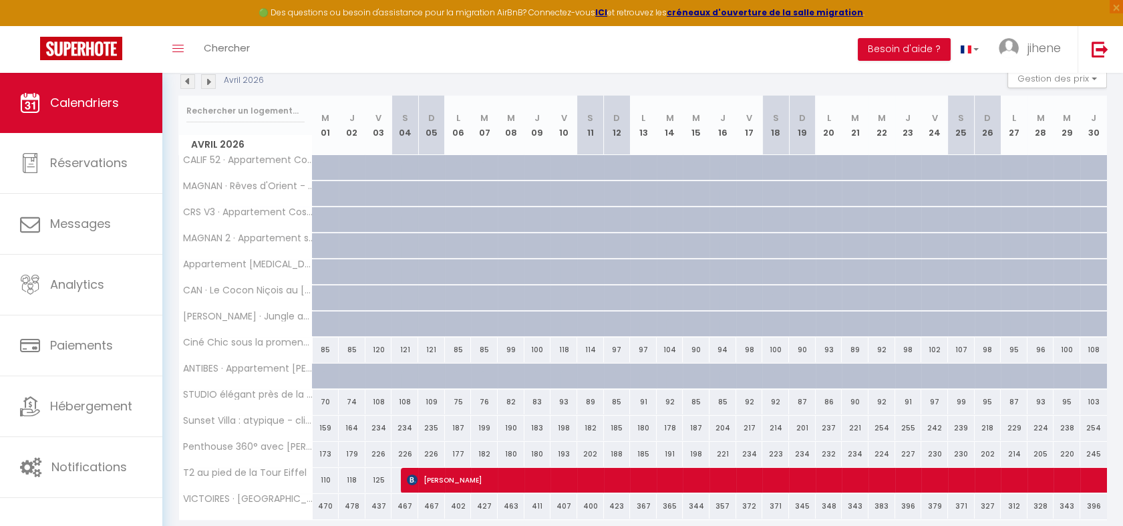
scroll to position [178, 0]
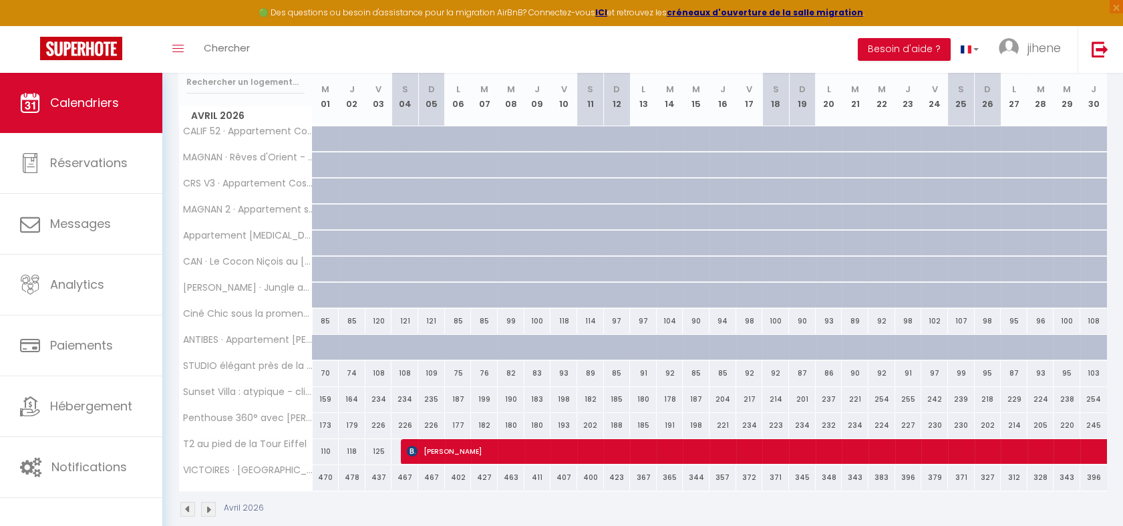
click at [210, 507] on img at bounding box center [208, 509] width 15 height 15
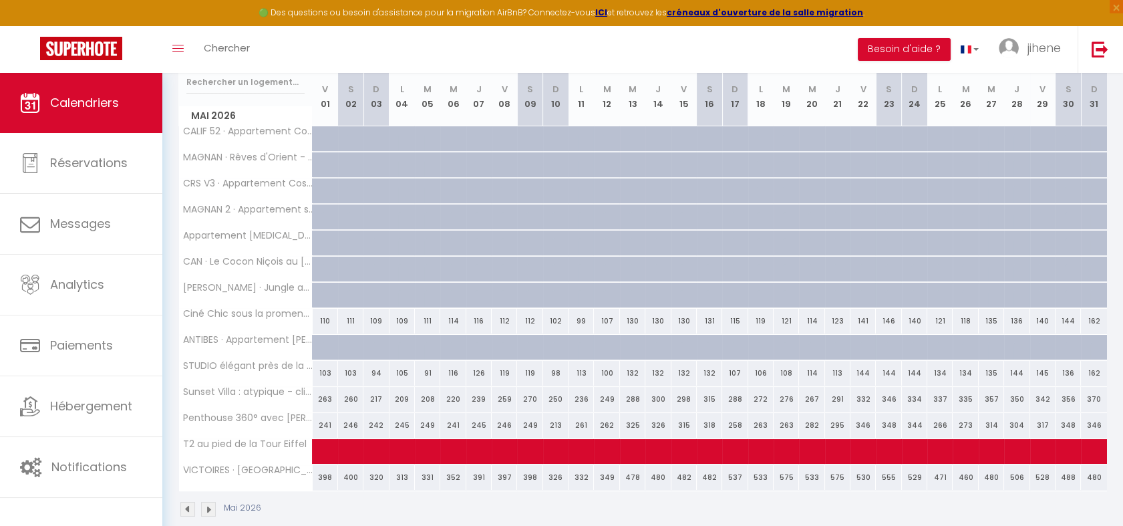
click at [210, 507] on img at bounding box center [208, 509] width 15 height 15
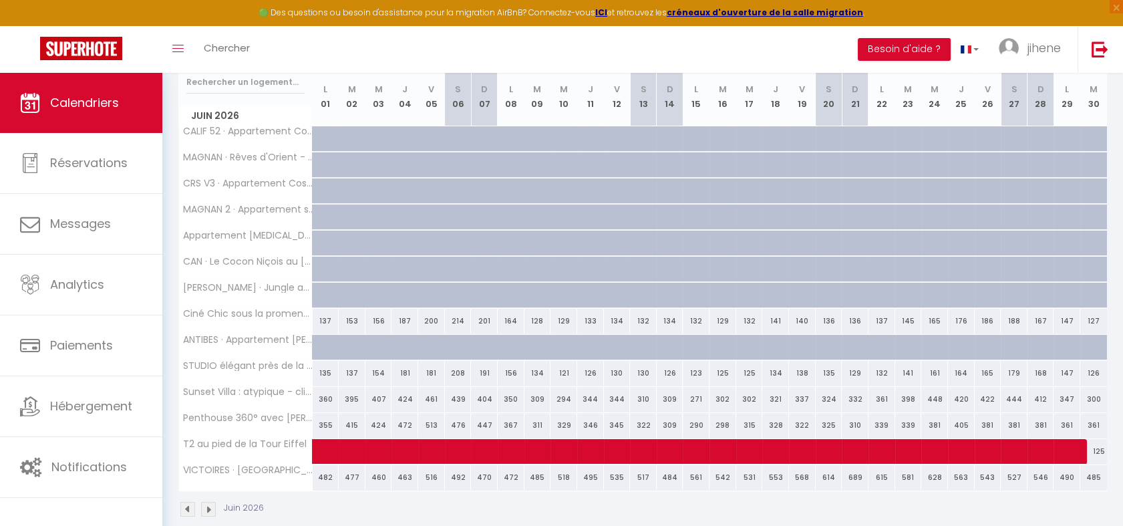
click at [210, 507] on img at bounding box center [208, 509] width 15 height 15
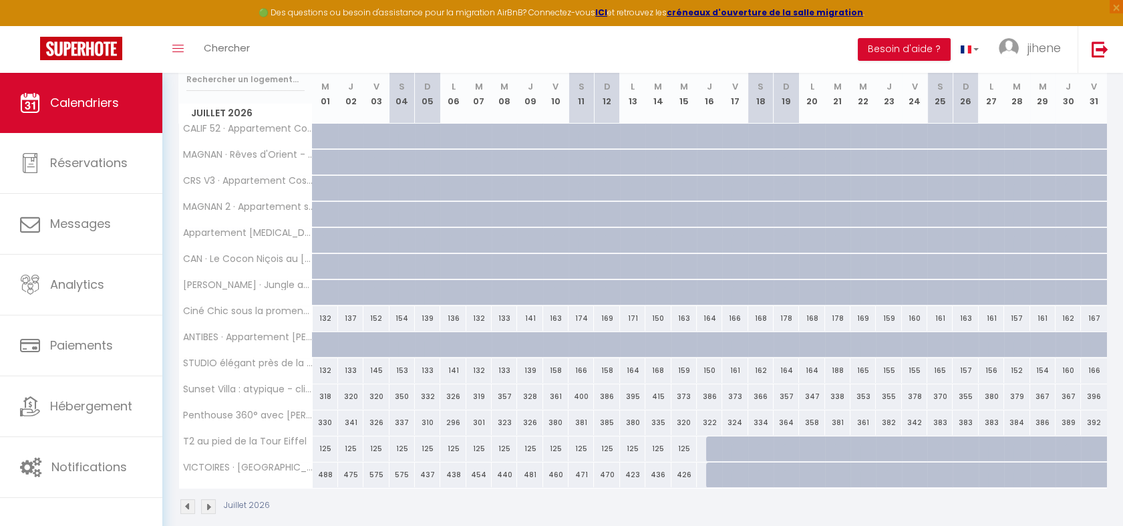
scroll to position [188, 0]
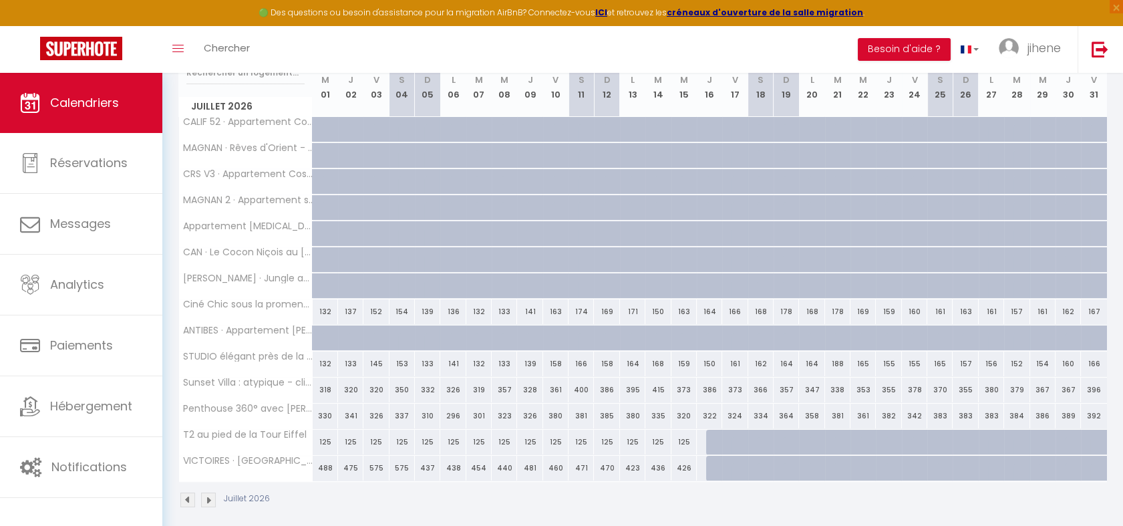
click at [186, 501] on img at bounding box center [187, 499] width 15 height 15
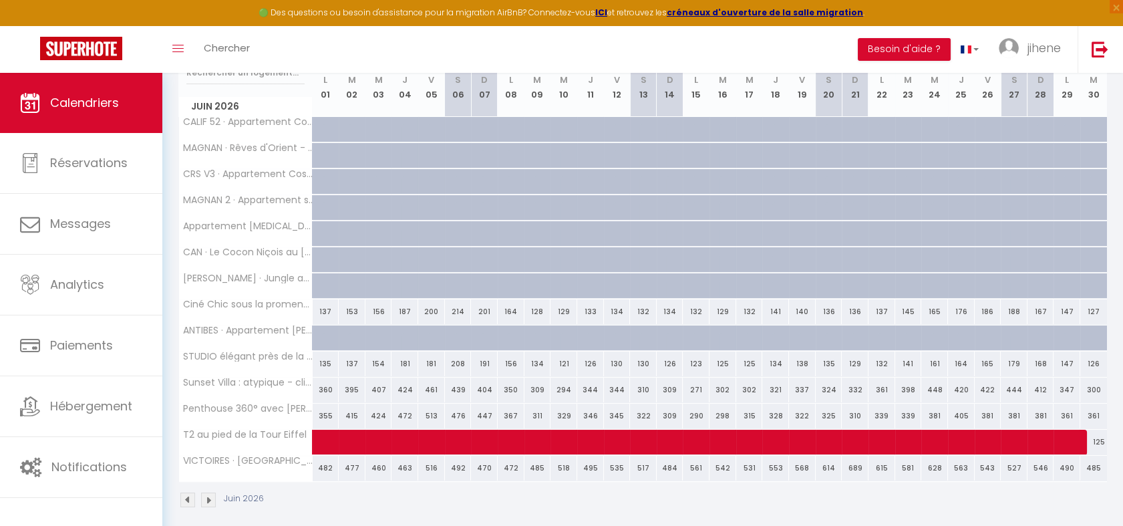
click at [186, 502] on img at bounding box center [187, 499] width 15 height 15
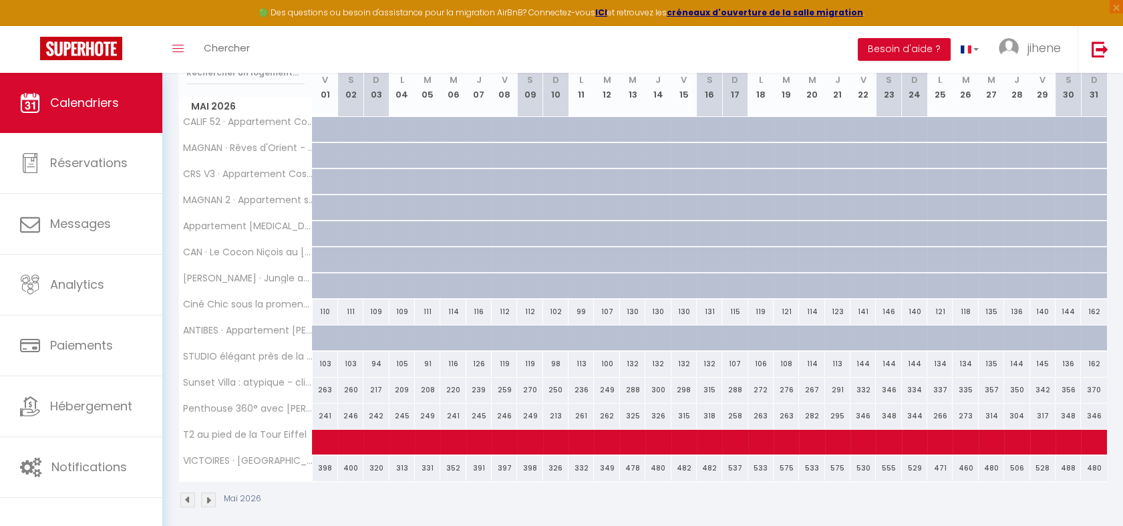
click at [186, 502] on img at bounding box center [187, 499] width 15 height 15
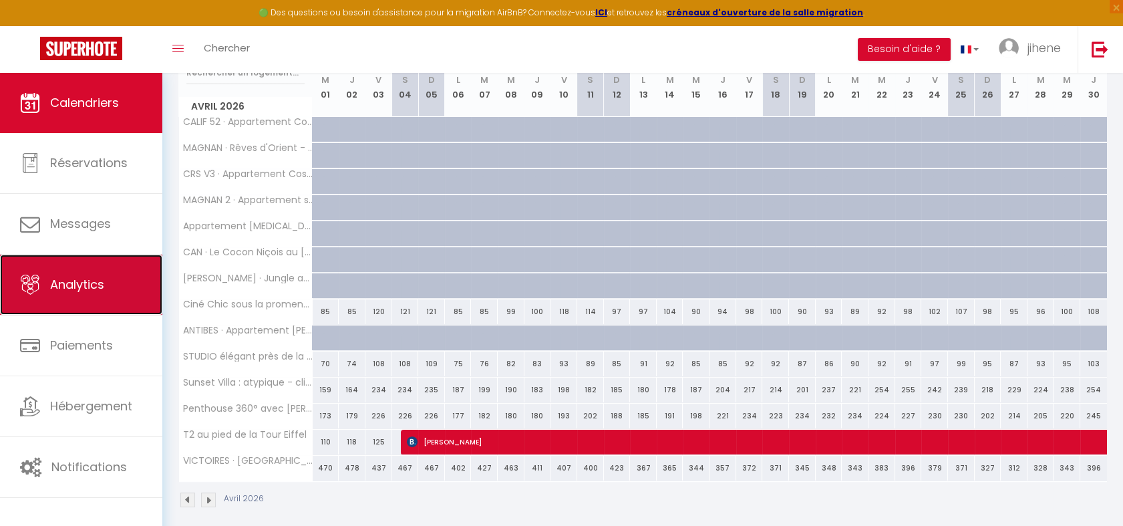
click at [69, 284] on span "Analytics" at bounding box center [77, 284] width 54 height 17
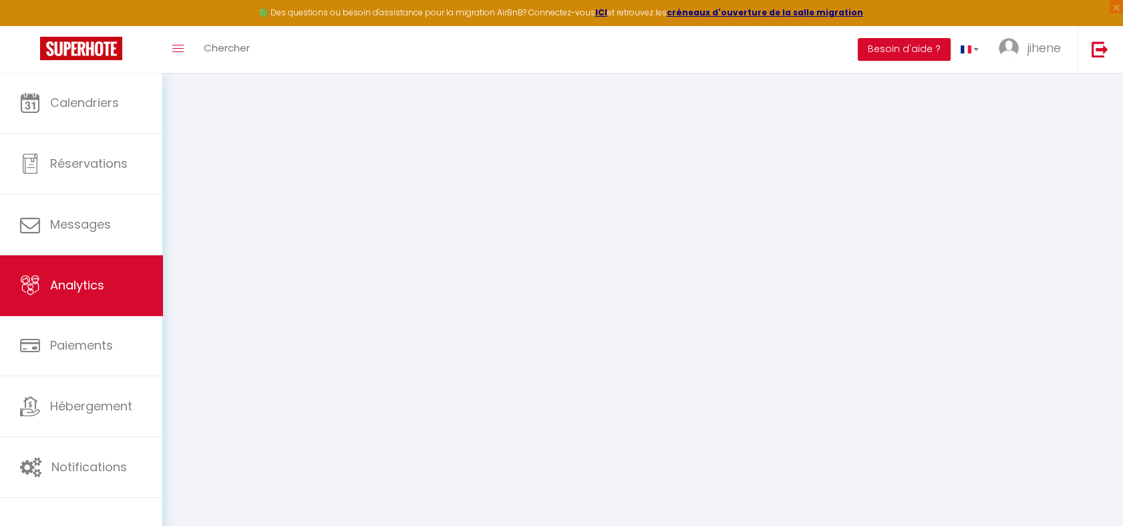
select select "2025"
select select "9"
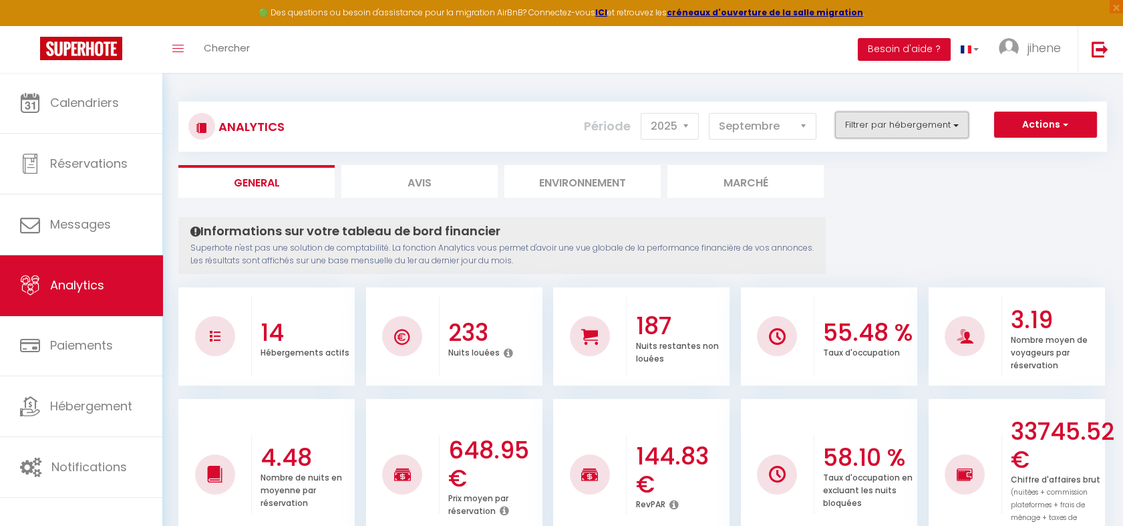
click at [891, 116] on button "Filtrer par hébergement" at bounding box center [902, 125] width 134 height 27
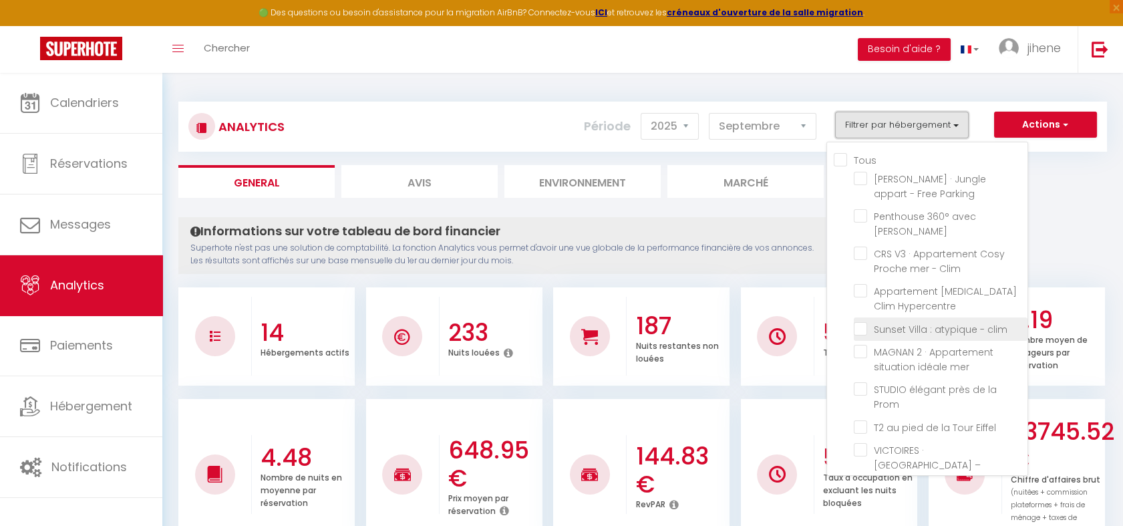
scroll to position [27, 0]
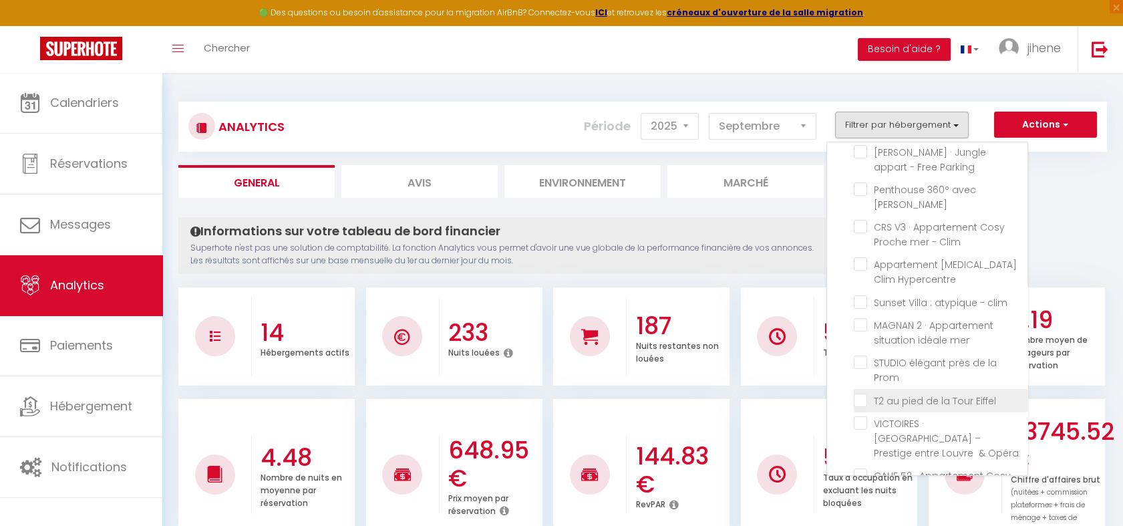
click at [866, 393] on Eiffel "checkbox" at bounding box center [941, 399] width 174 height 13
checkbox Eiffel "true"
checkbox Parking "false"
checkbox Jacuzzi "false"
checkbox Clim "false"
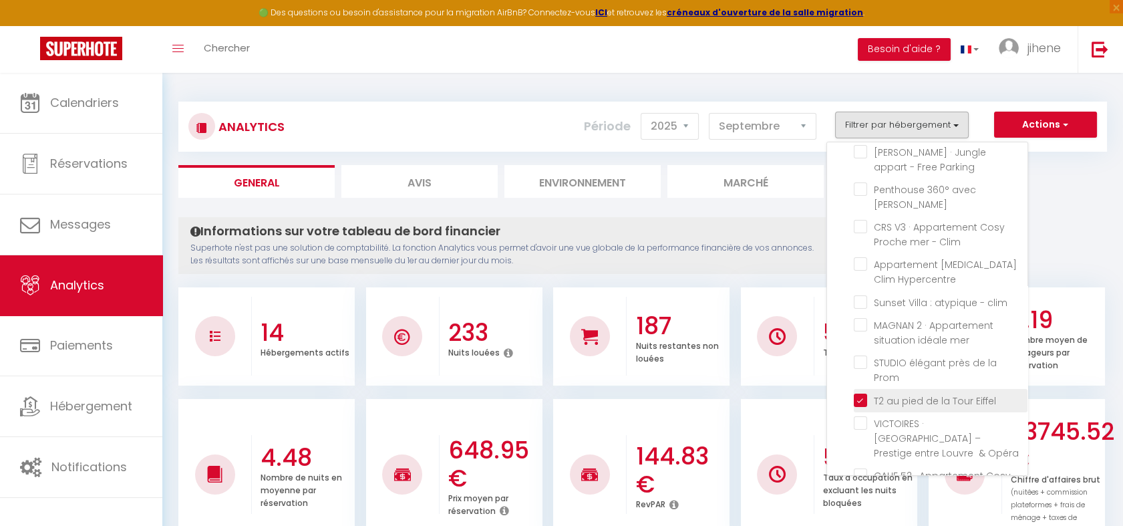
checkbox Hypercentre "false"
checkbox clim "false"
checkbox mer "false"
checkbox Prom "false"
checkbox Opéra "false"
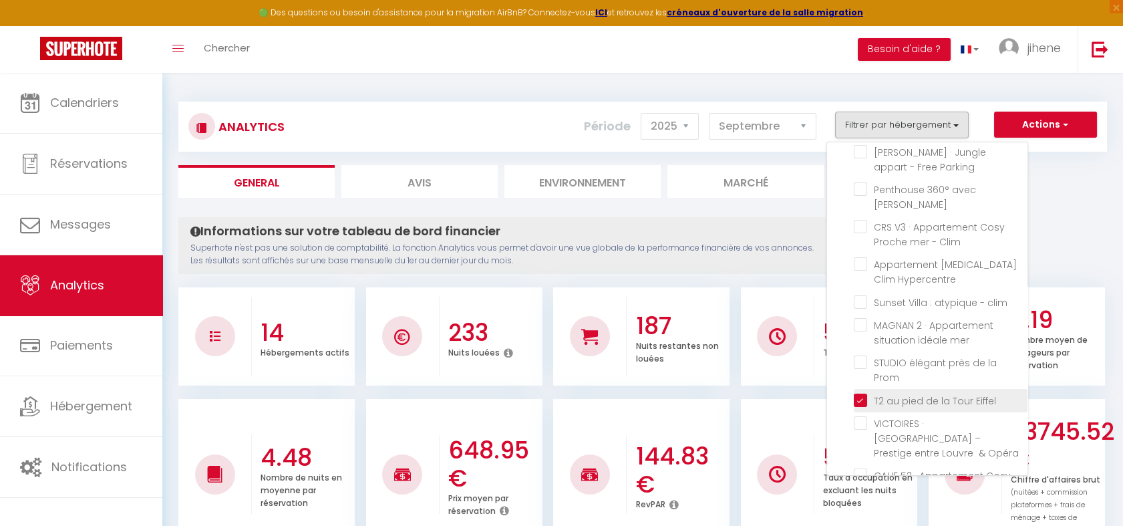
checkbox clim "false"
checkbox anglais "false"
checkbox Clim "false"
checkbox Piscine "false"
checkbox mer "false"
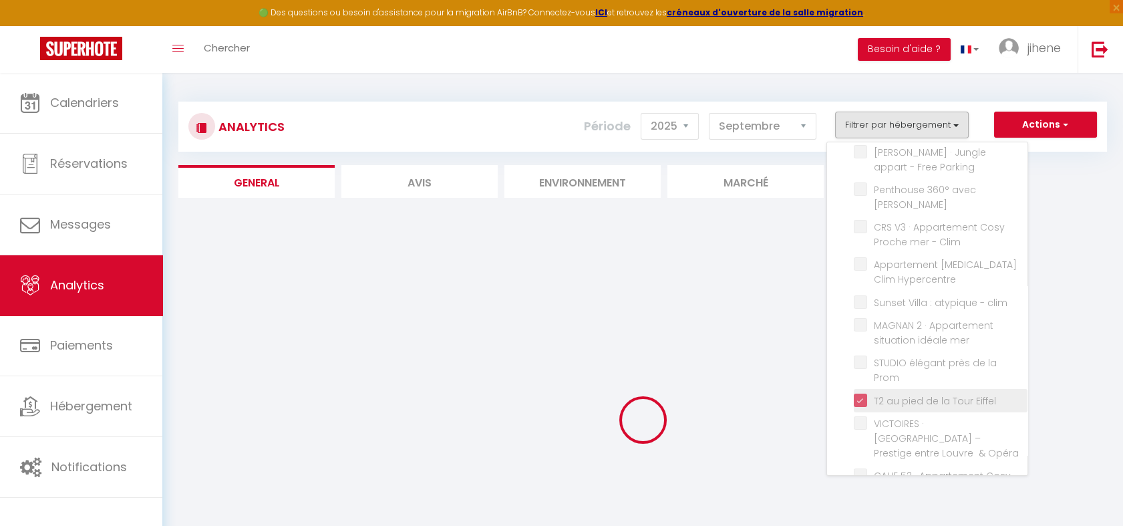
checkbox Parking "false"
checkbox Jacuzzi "false"
checkbox Clim "false"
checkbox Hypercentre "false"
checkbox clim "false"
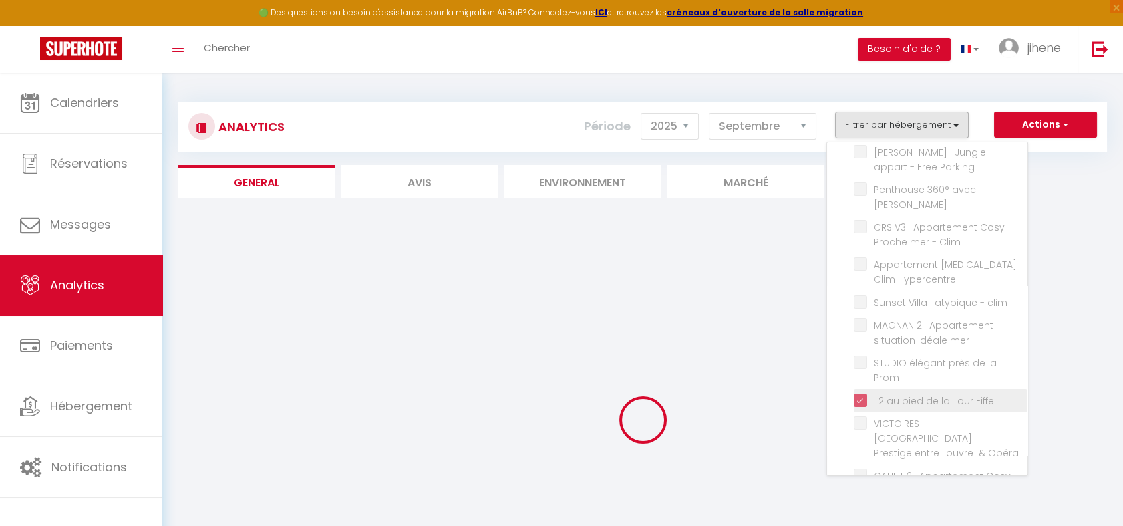
checkbox mer "false"
checkbox Prom "false"
checkbox Opéra "false"
checkbox clim "false"
checkbox anglais "false"
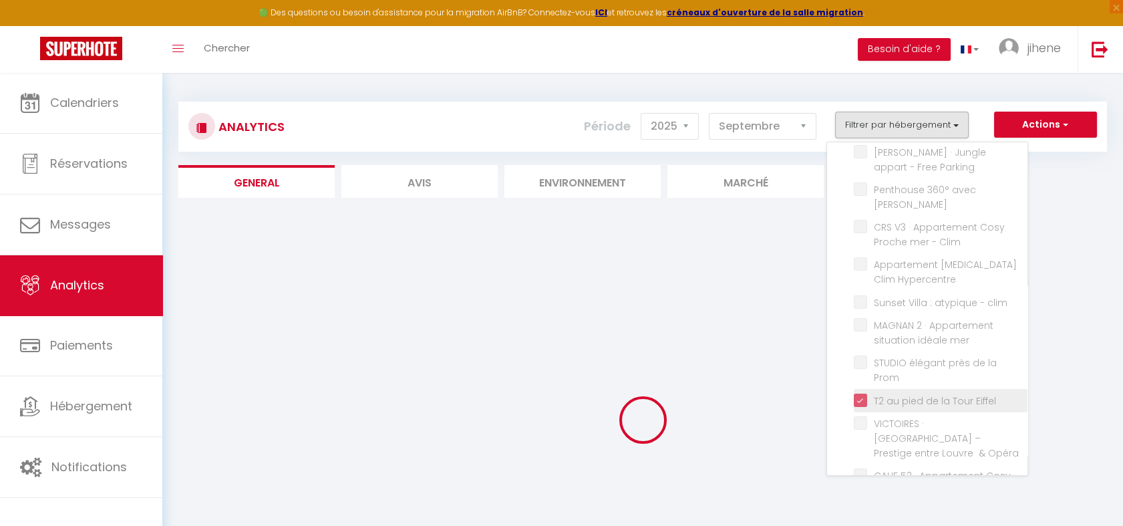
checkbox Clim "false"
checkbox Piscine "false"
checkbox mer "false"
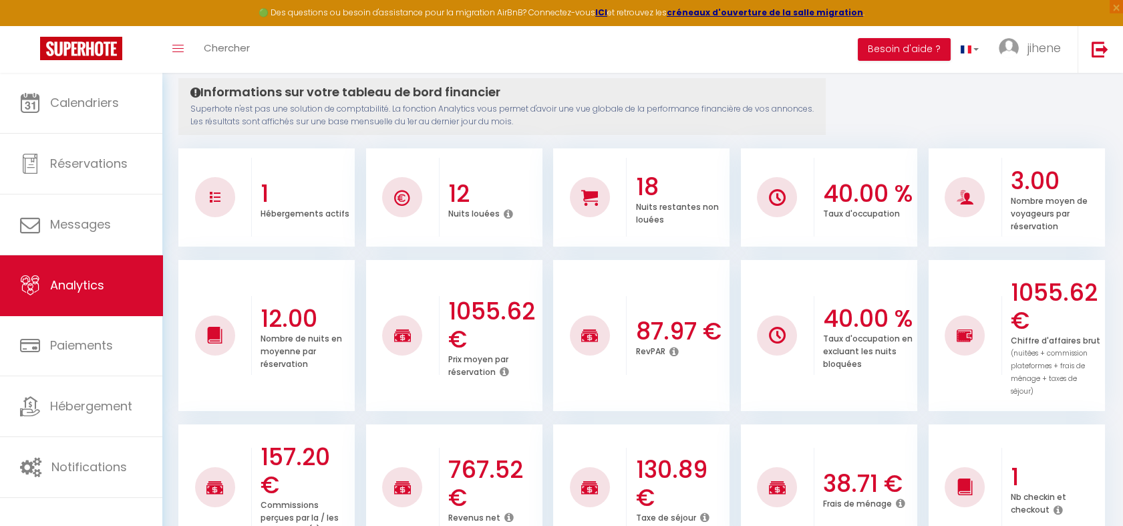
scroll to position [0, 0]
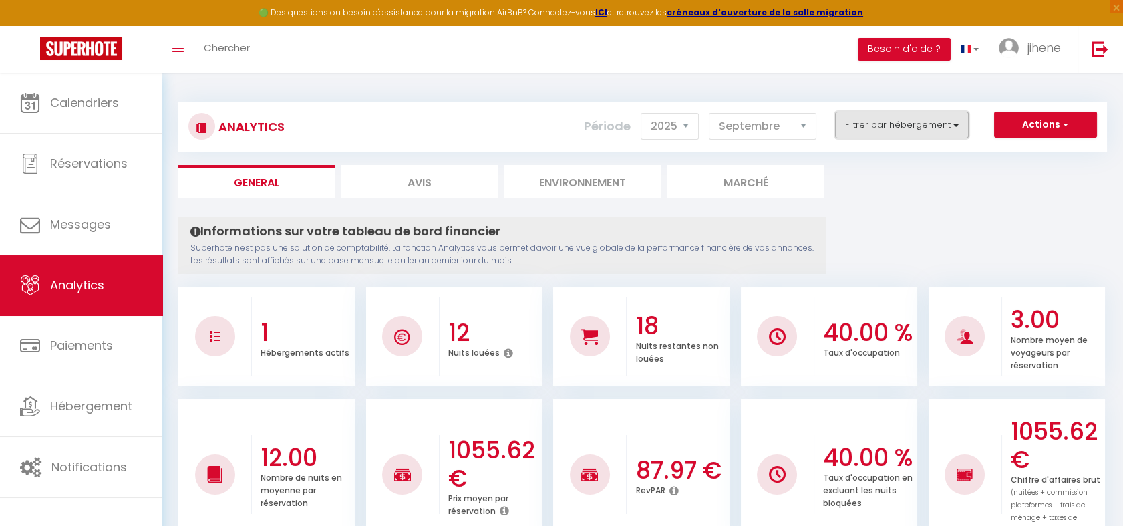
click at [930, 122] on button "Filtrer par hébergement" at bounding box center [902, 125] width 134 height 27
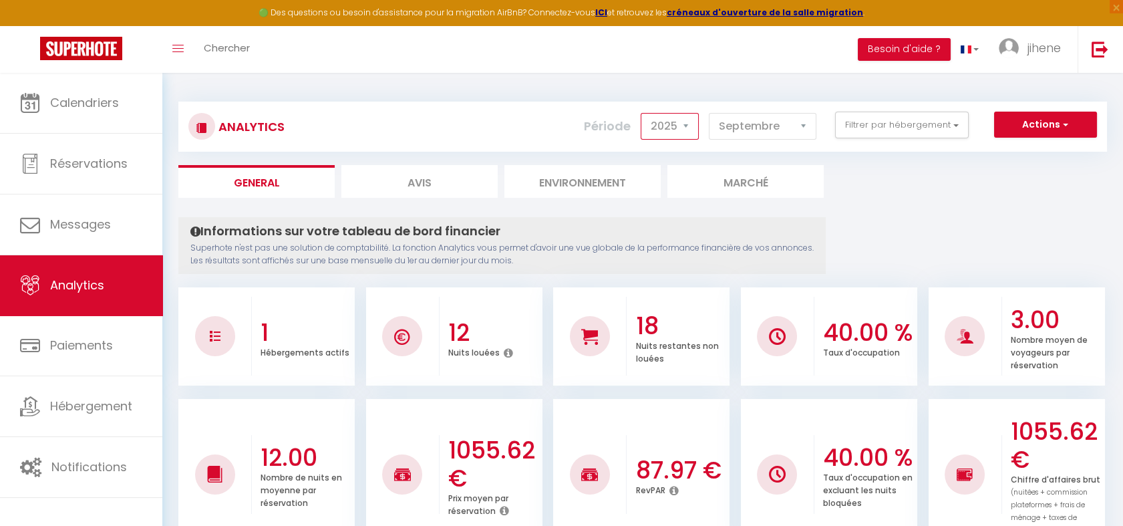
click at [684, 122] on select "2014 2015 2016 2017 2018 2019 2020 2021 2022 2023 2024 2025 2026 2027" at bounding box center [669, 126] width 58 height 27
click at [644, 113] on select "2014 2015 2016 2017 2018 2019 2020 2021 2022 2023 2024 2025 2026 2027" at bounding box center [669, 126] width 58 height 27
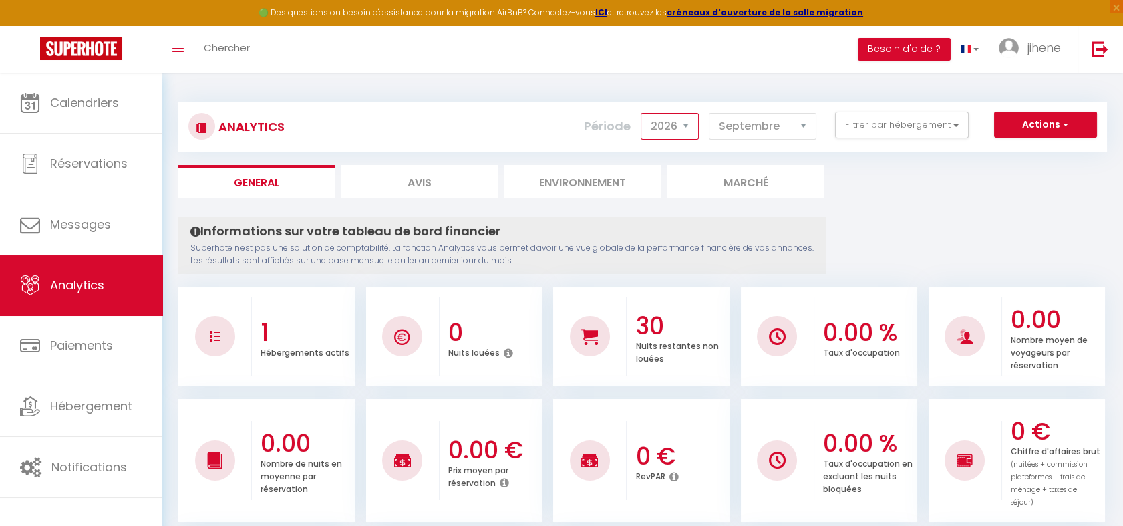
click at [688, 127] on select "2014 2015 2016 2017 2018 2019 2020 2021 2022 2023 2024 2025 2026 2027" at bounding box center [669, 126] width 58 height 27
select select "2025"
click at [644, 113] on select "2014 2015 2016 2017 2018 2019 2020 2021 2022 2023 2024 2025 2026 2027" at bounding box center [669, 126] width 58 height 27
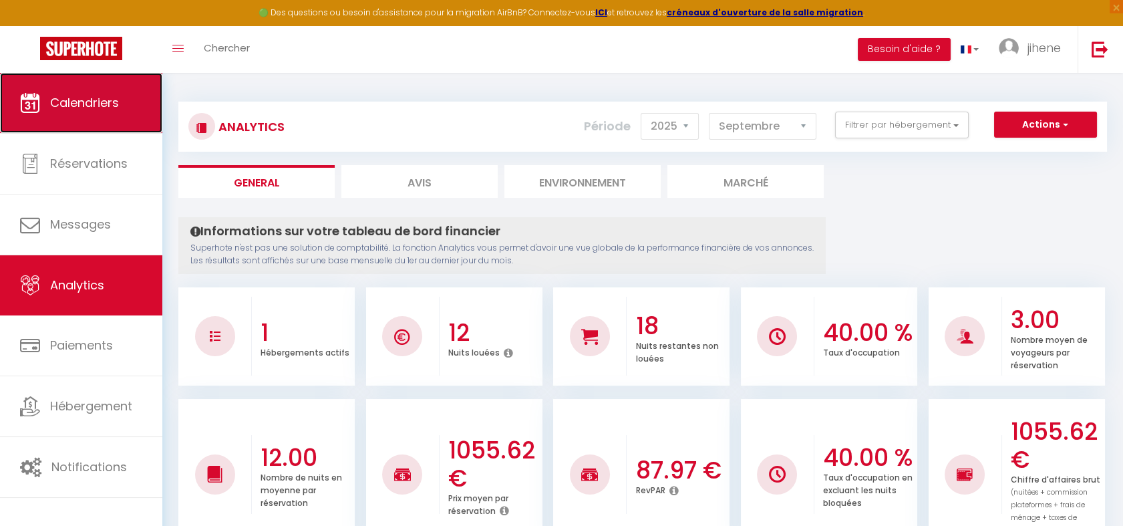
click at [87, 73] on link "Calendriers" at bounding box center [81, 103] width 162 height 60
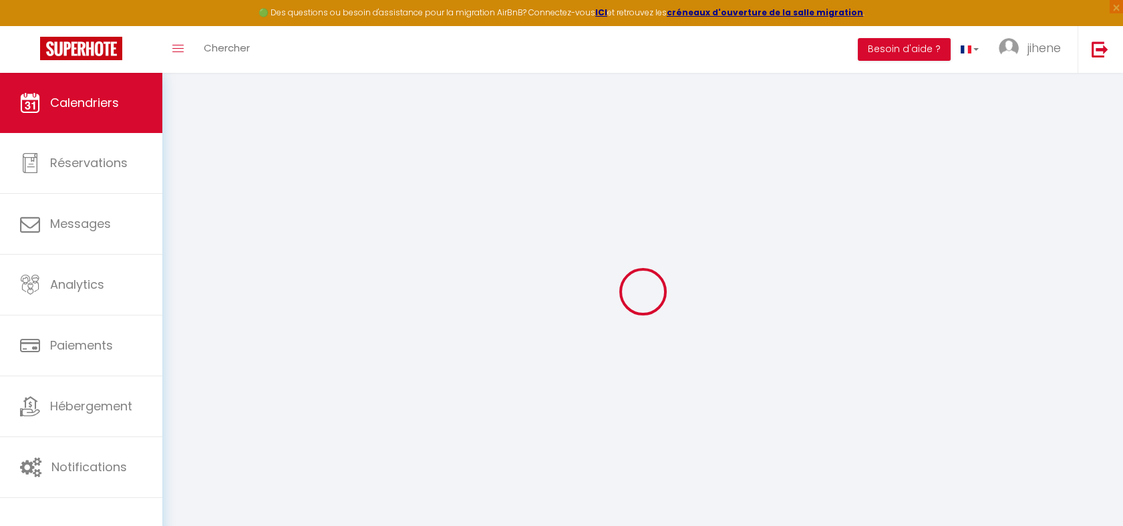
select select
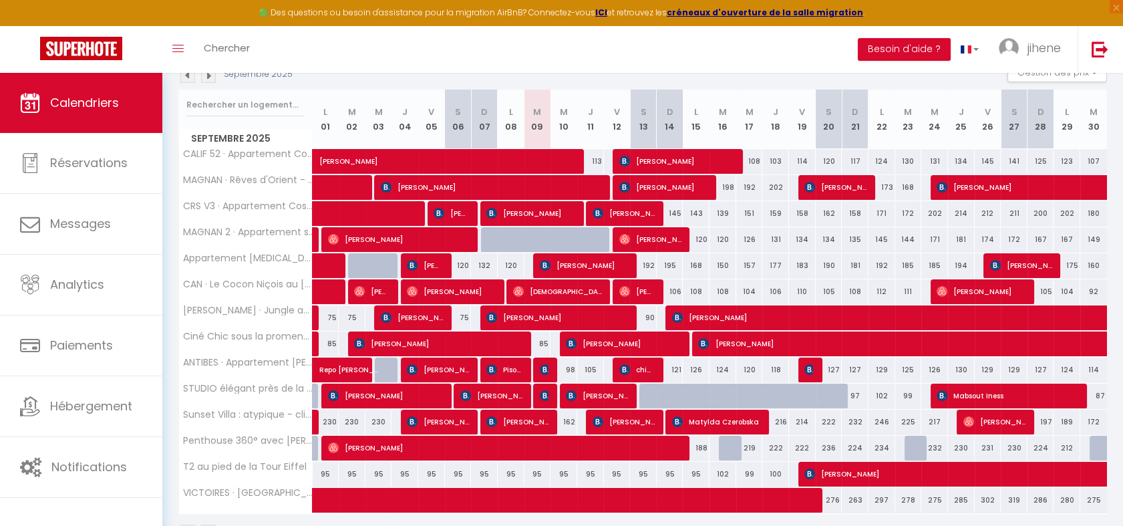
scroll to position [169, 0]
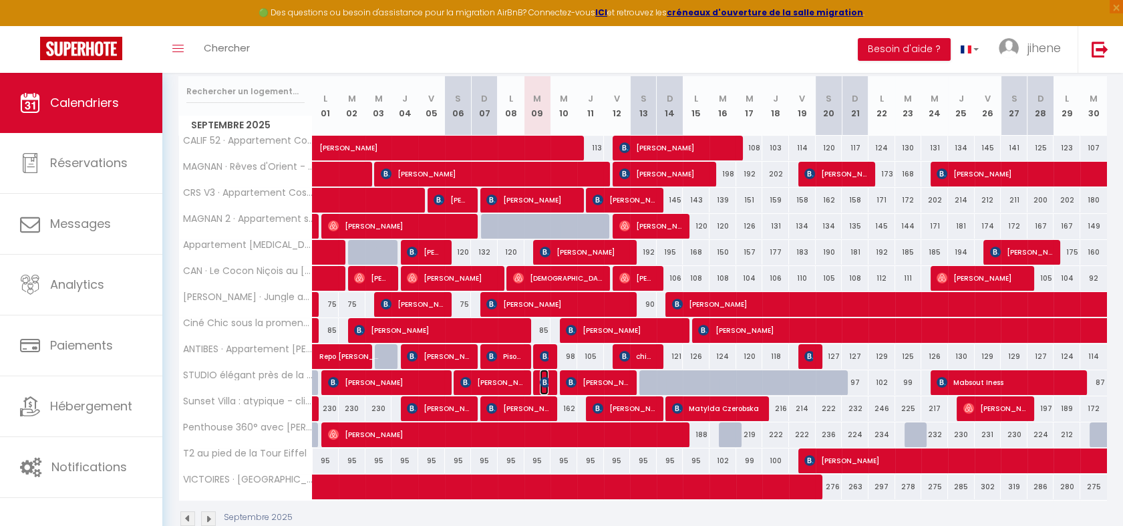
click at [543, 380] on img at bounding box center [545, 382] width 11 height 11
select select "OK"
select select "KO"
select select "0"
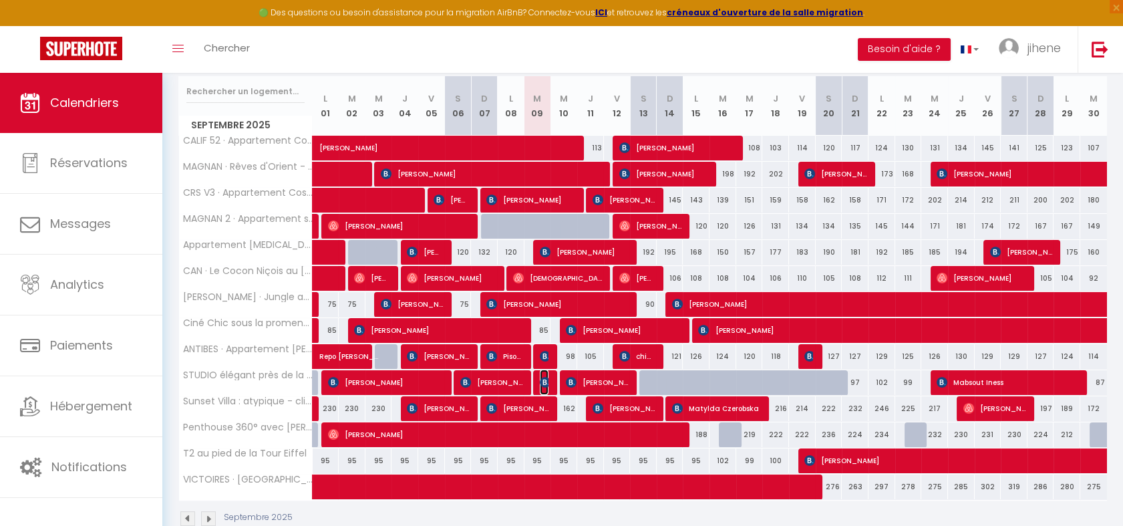
select select "1"
select select
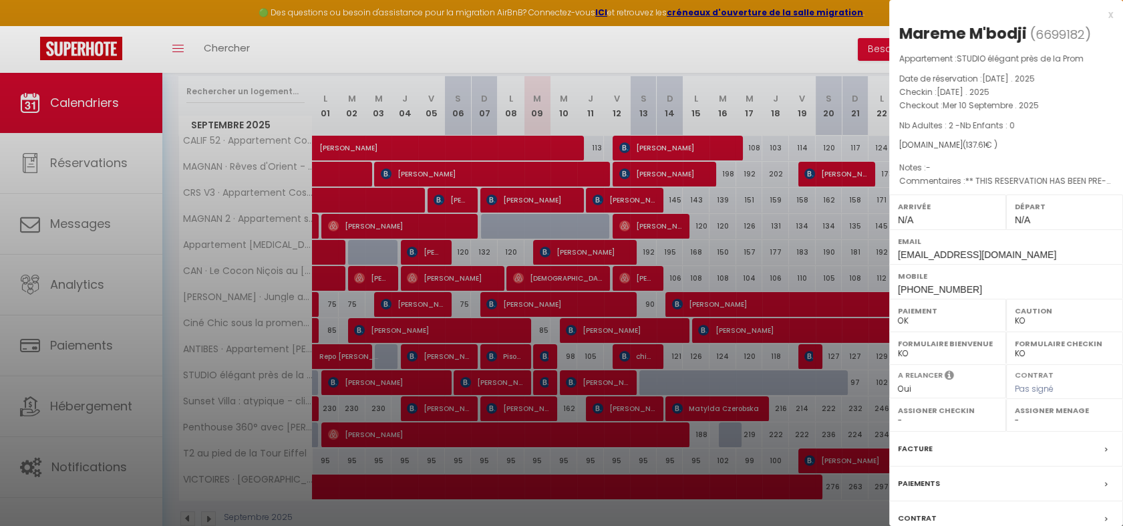
click at [591, 496] on div at bounding box center [561, 263] width 1123 height 526
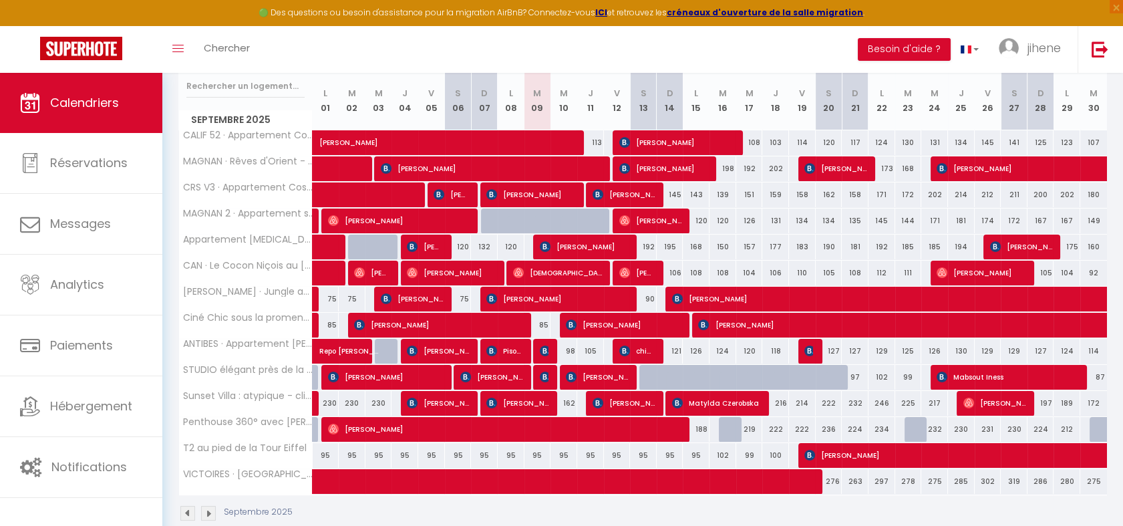
scroll to position [175, 0]
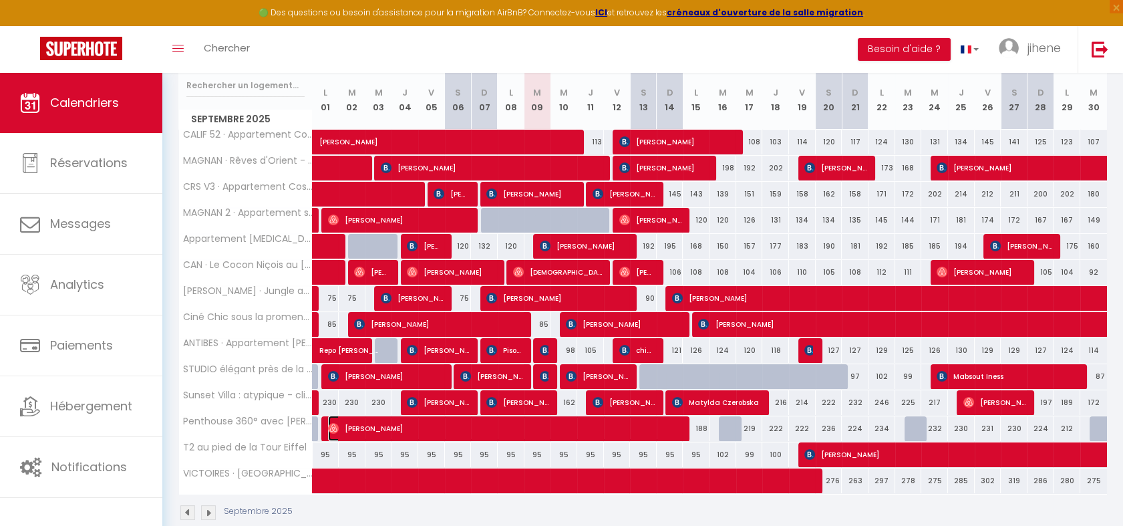
click at [536, 430] on span "[PERSON_NAME]" at bounding box center [506, 427] width 356 height 25
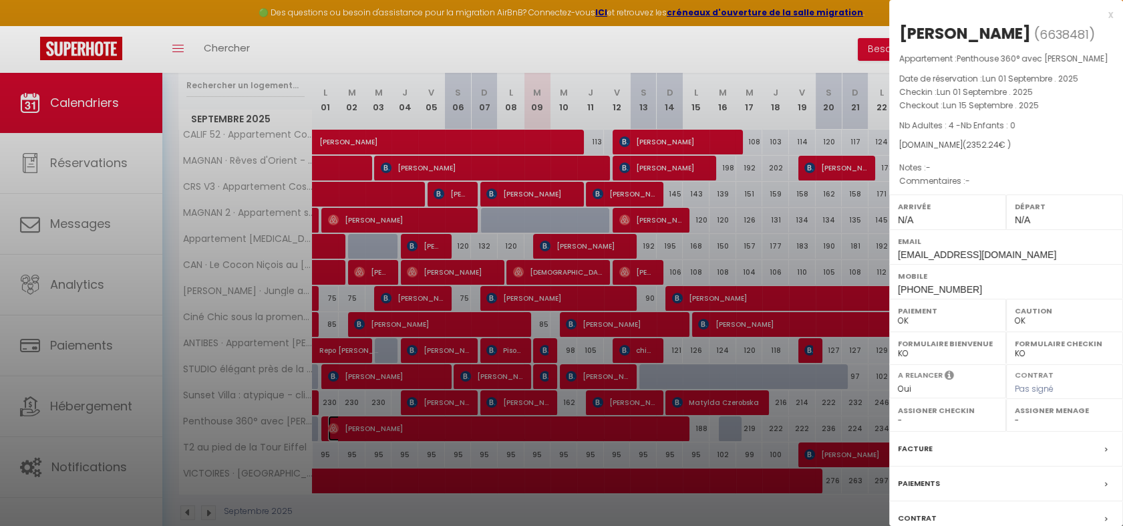
scroll to position [96, 0]
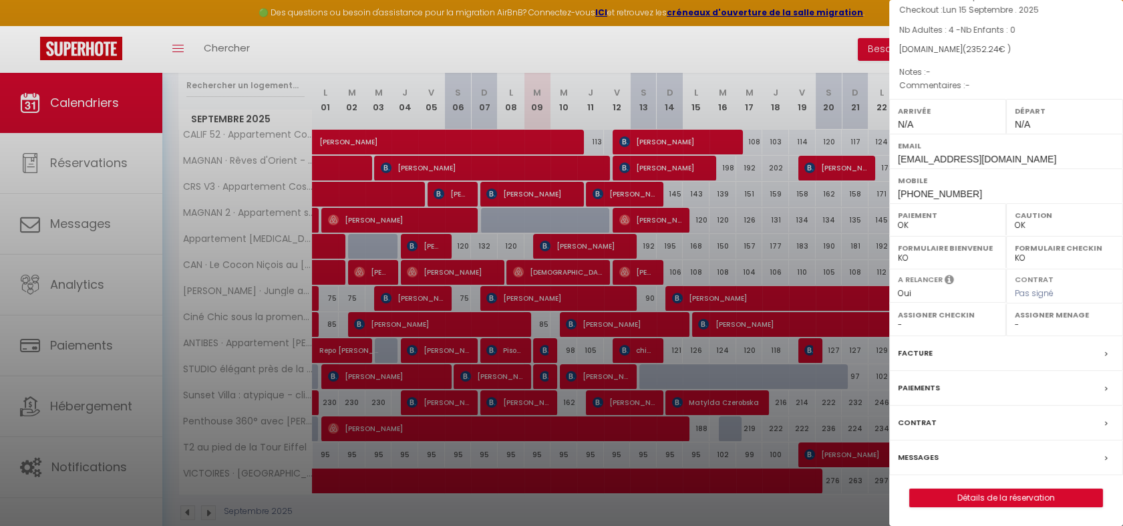
click at [767, 522] on div at bounding box center [561, 263] width 1123 height 526
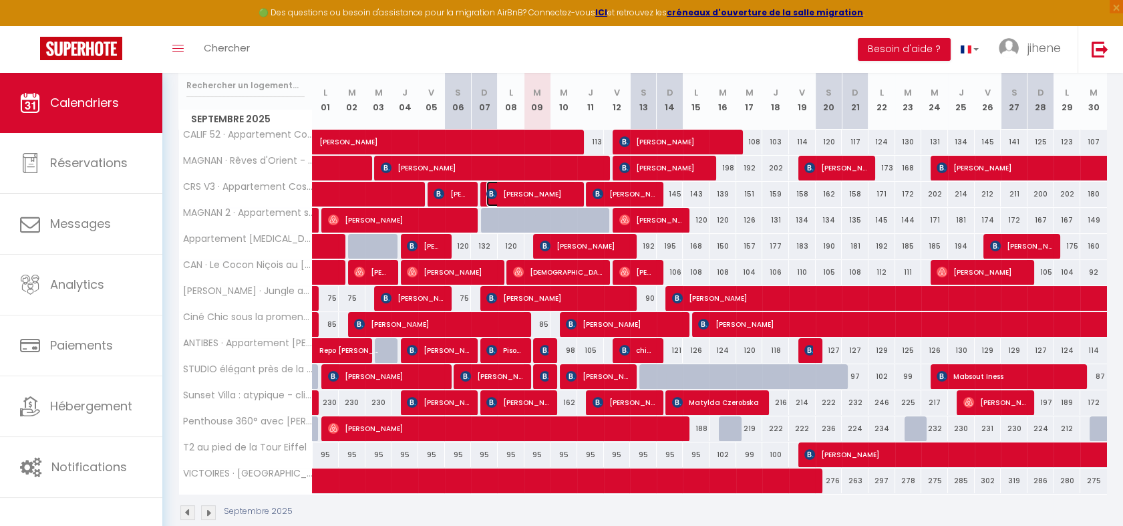
click at [550, 199] on span "[PERSON_NAME]" at bounding box center [530, 193] width 89 height 25
select select "KO"
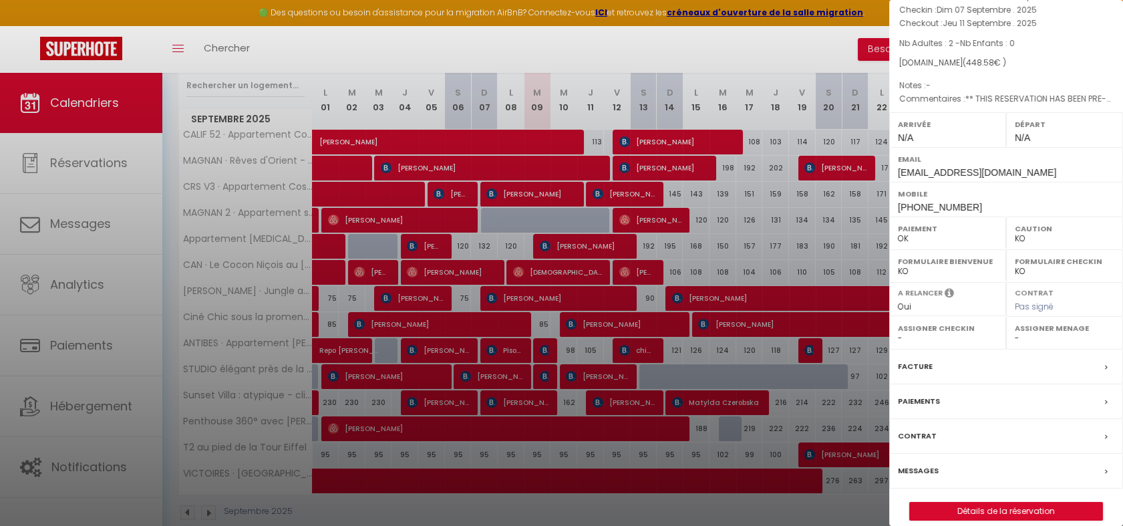
click at [561, 511] on div at bounding box center [561, 263] width 1123 height 526
